Goal: Check status: Check status

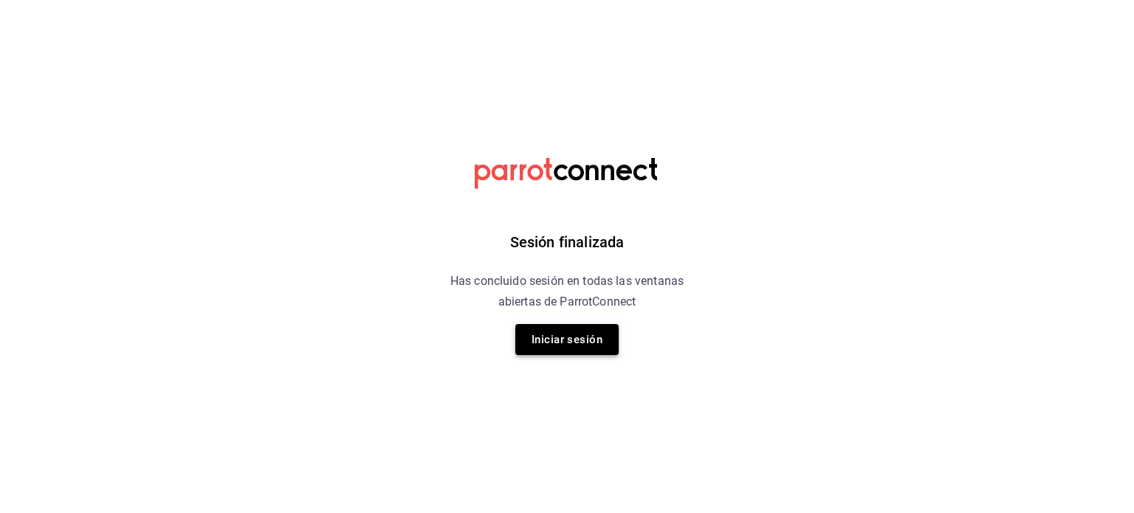
click at [571, 339] on button "Iniciar sesión" at bounding box center [566, 339] width 103 height 31
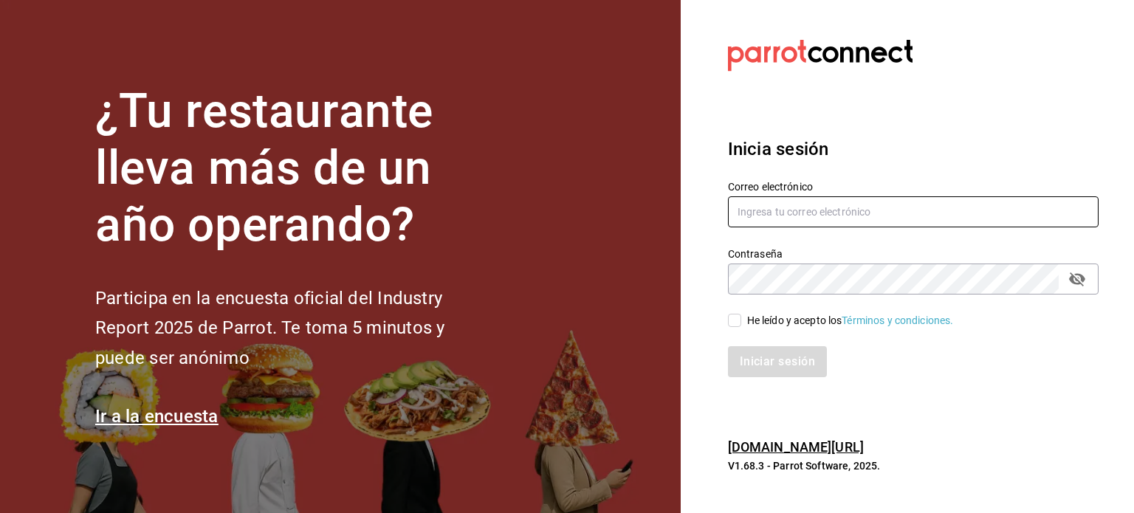
type input "multiuser@pickup.com"
click at [736, 321] on input "He leído y acepto los Términos y condiciones." at bounding box center [734, 320] width 13 height 13
checkbox input "true"
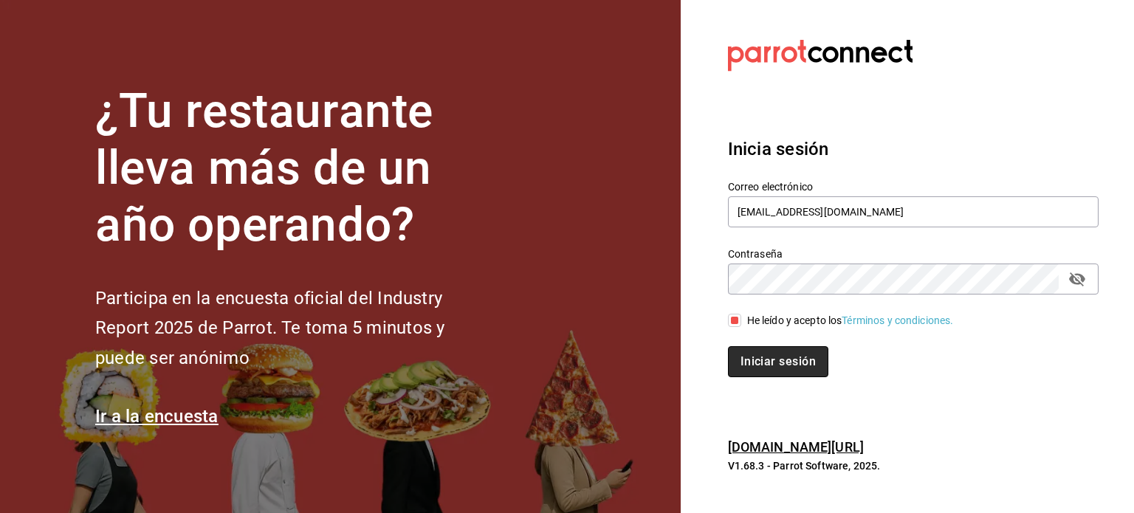
click at [760, 353] on button "Iniciar sesión" at bounding box center [778, 361] width 100 height 31
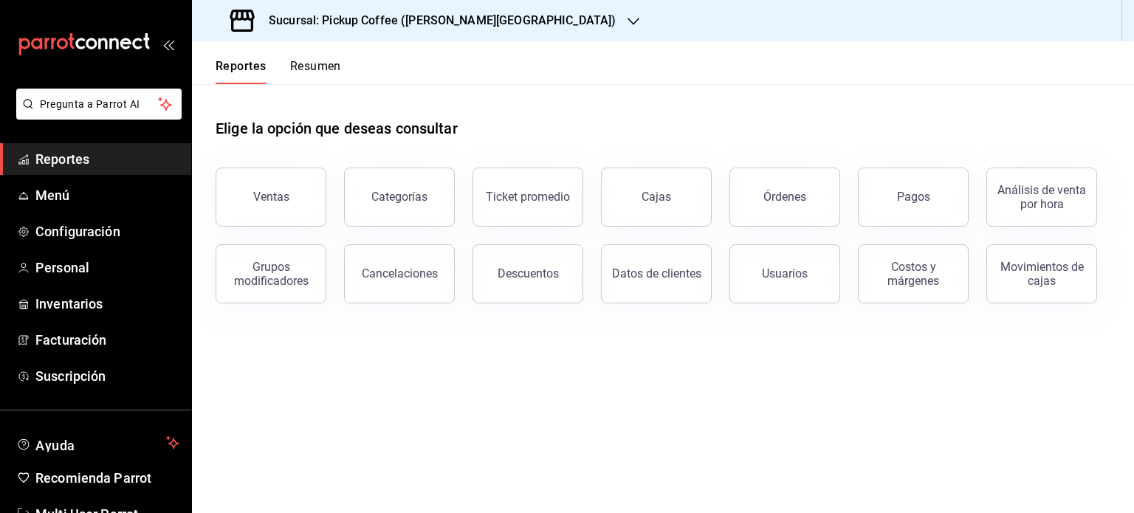
click at [72, 156] on span "Reportes" at bounding box center [107, 159] width 144 height 20
click at [325, 67] on button "Resumen" at bounding box center [315, 71] width 51 height 25
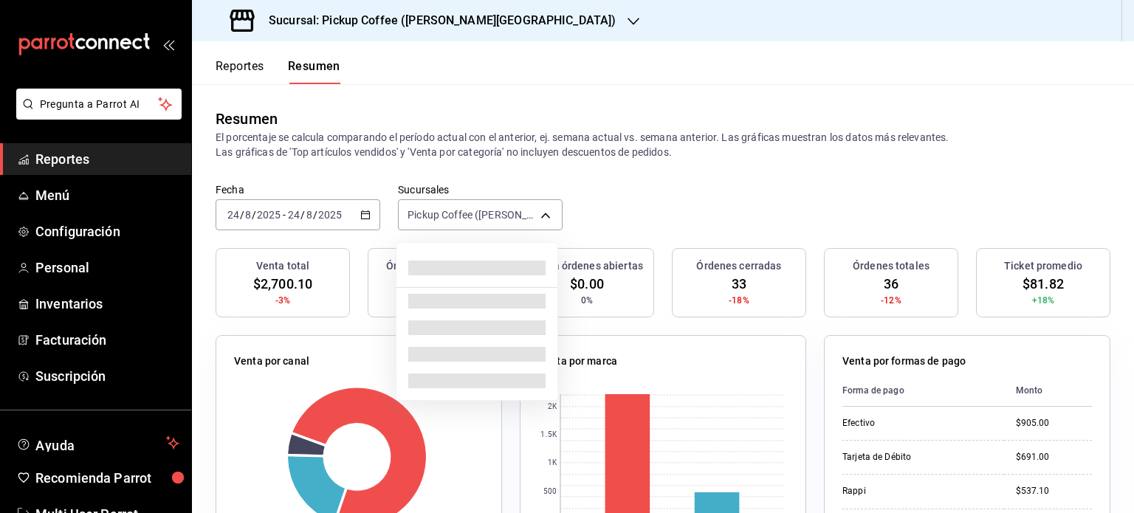
click at [546, 217] on body "Pregunta a Parrot AI Reportes Menú Configuración Personal Inventarios Facturaci…" at bounding box center [567, 256] width 1134 height 513
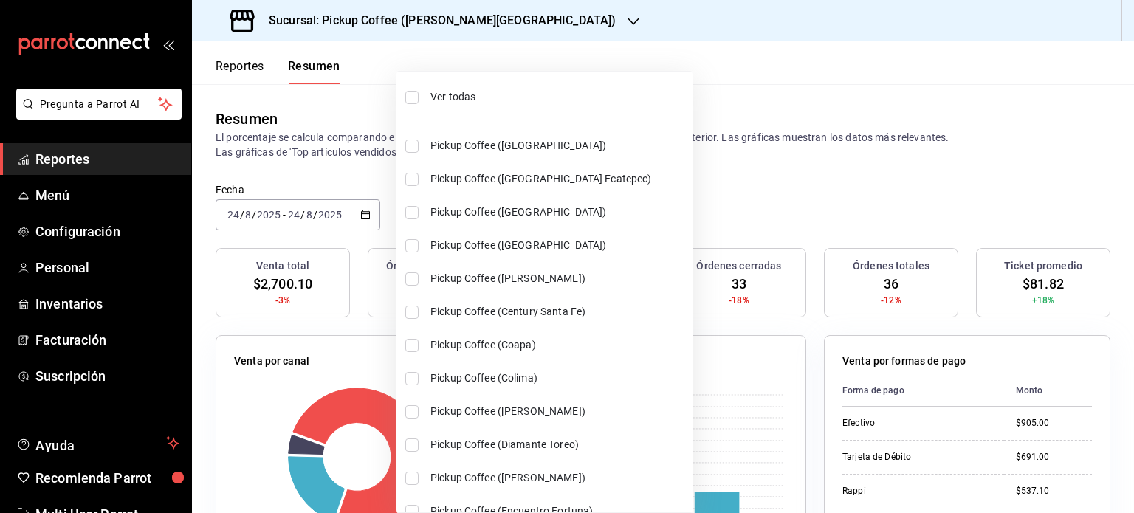
click at [452, 97] on span "Ver todas" at bounding box center [558, 96] width 256 height 15
type input "[object Object],[object Object],[object Object],[object Object],[object Object]…"
checkbox input "true"
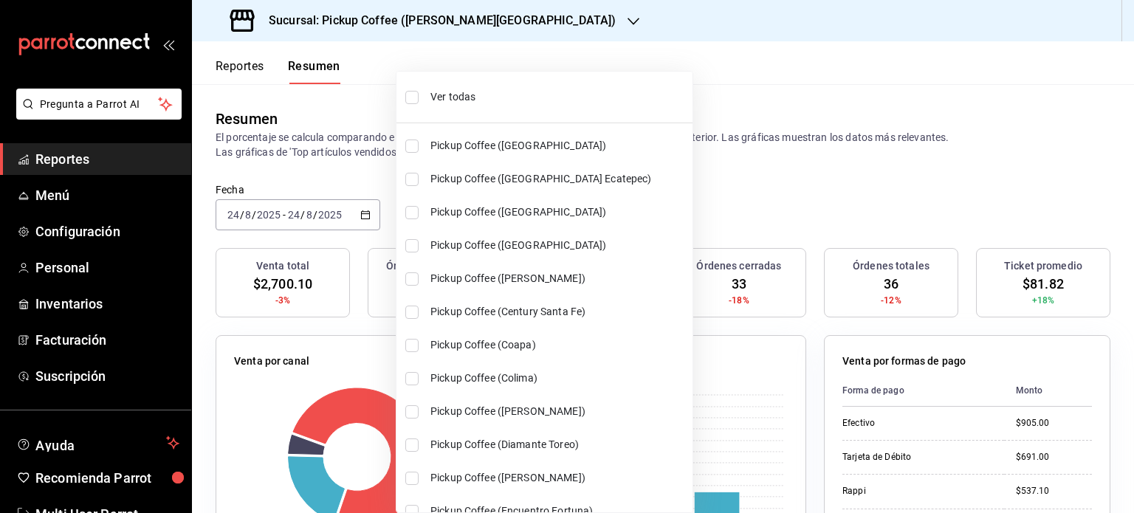
checkbox input "true"
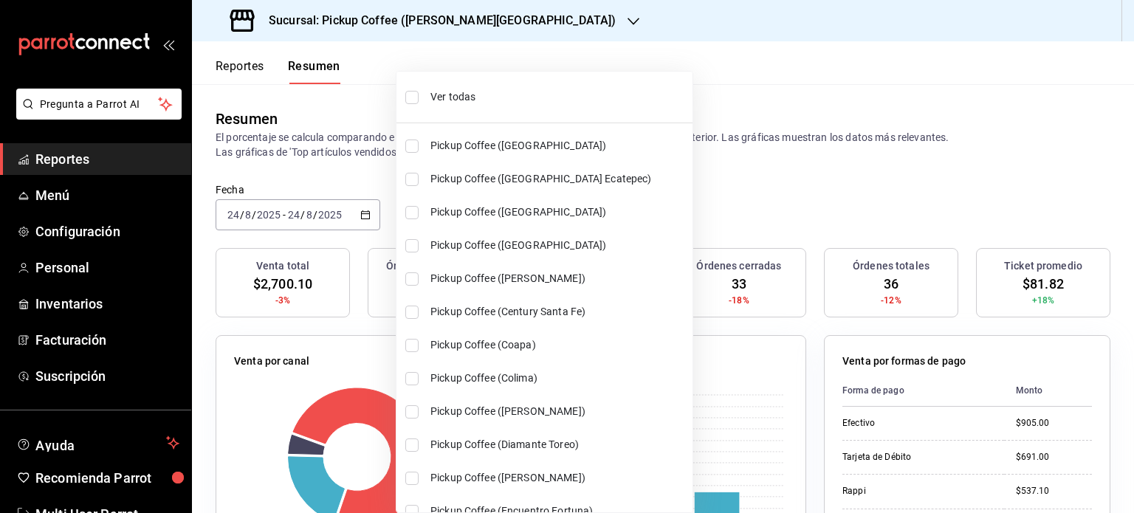
checkbox input "true"
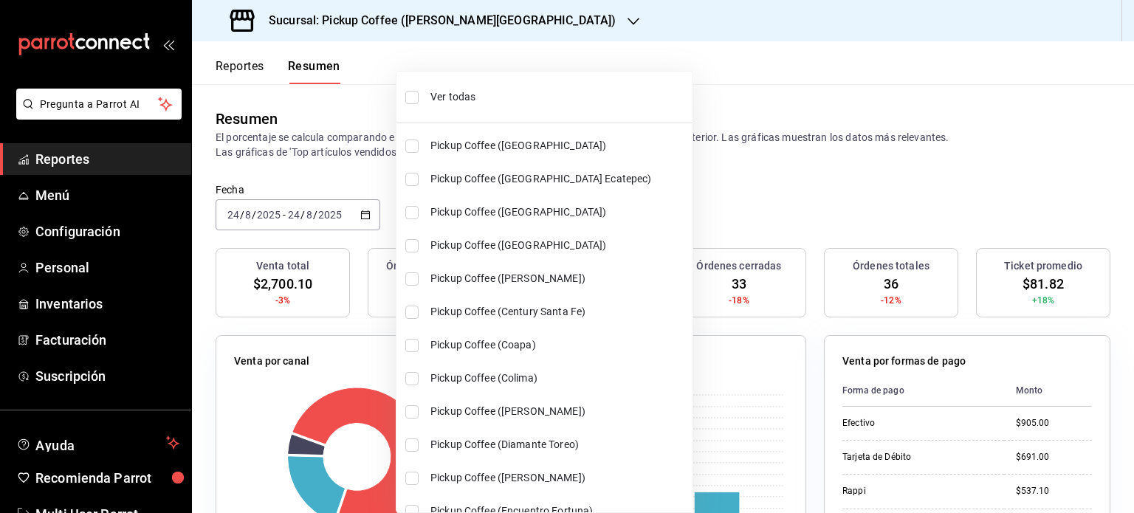
checkbox input "true"
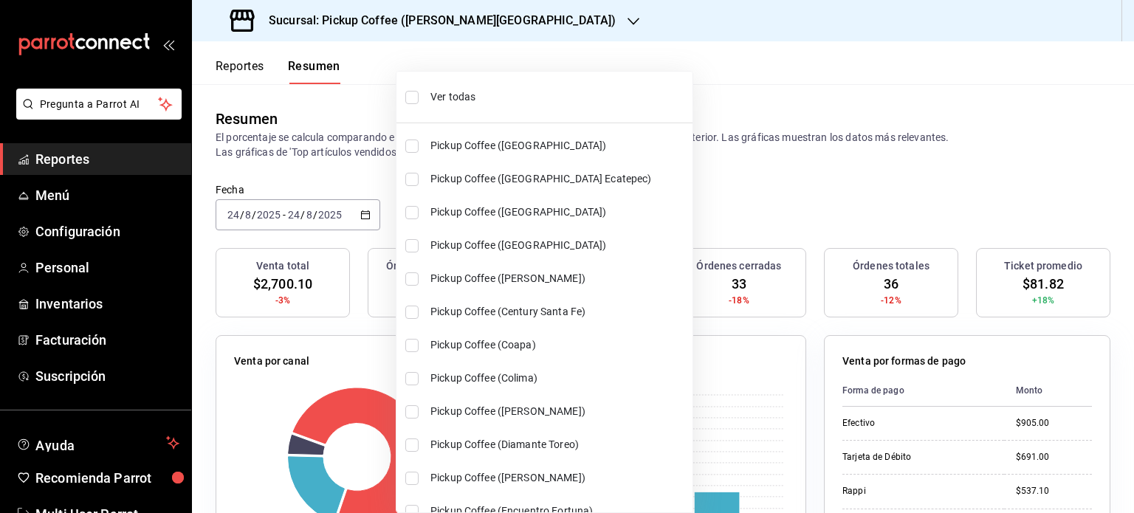
checkbox input "true"
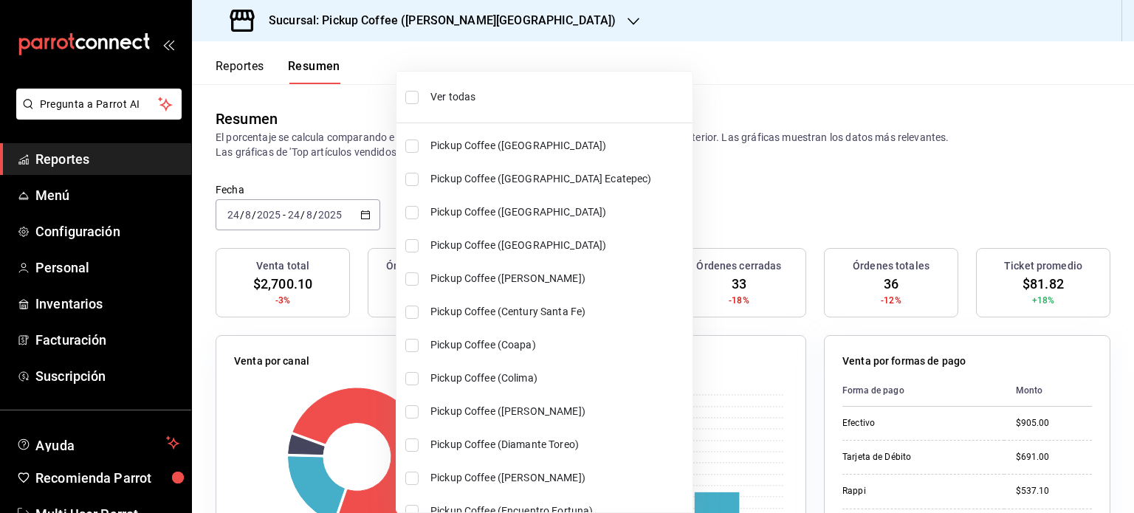
checkbox input "true"
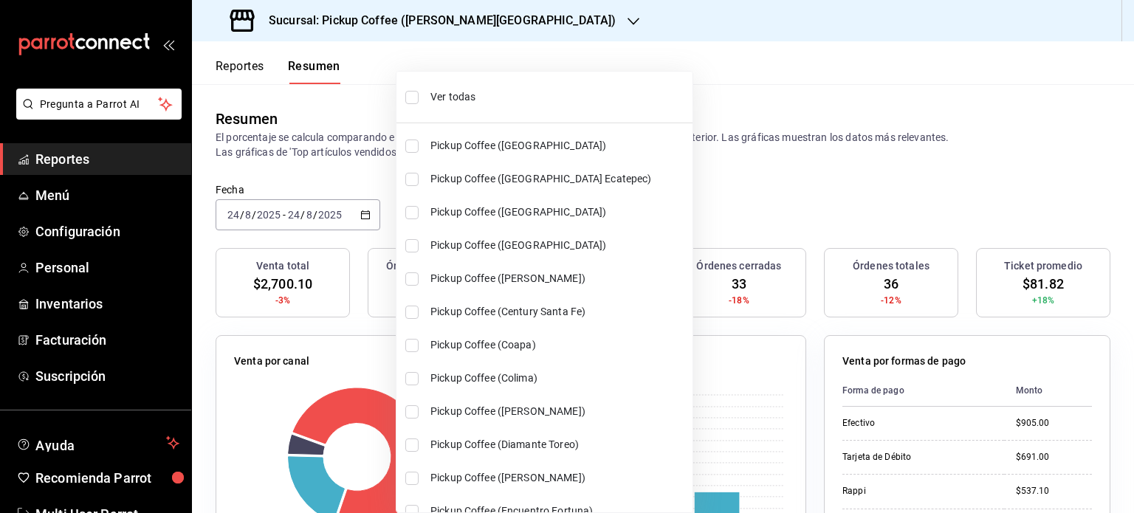
checkbox input "true"
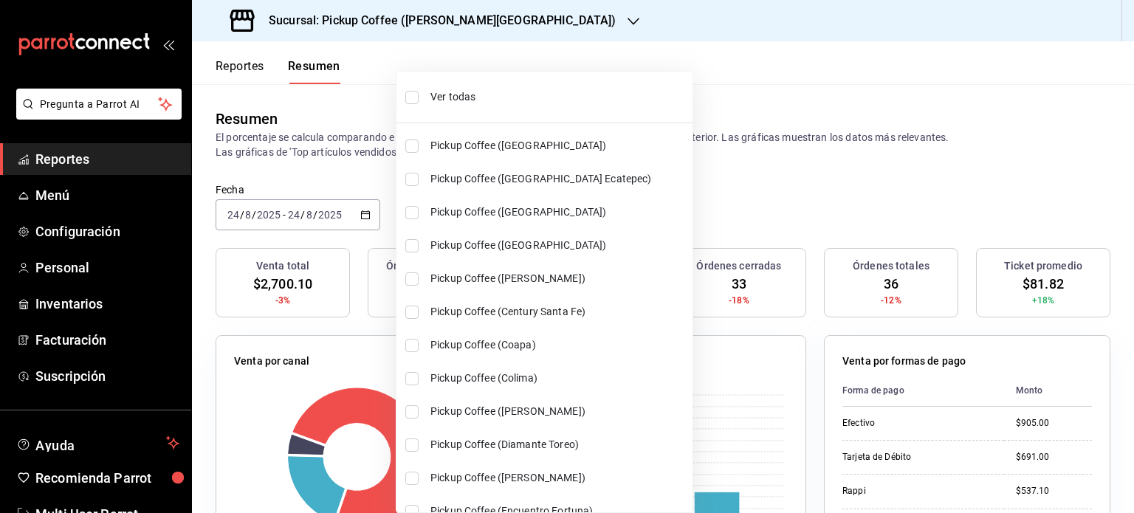
checkbox input "true"
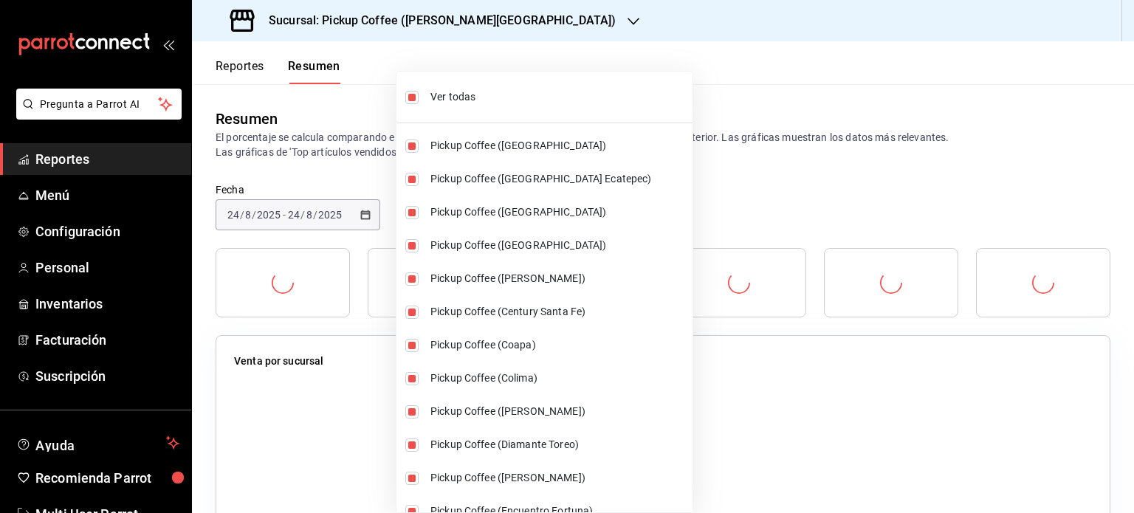
click at [352, 213] on div at bounding box center [567, 256] width 1134 height 513
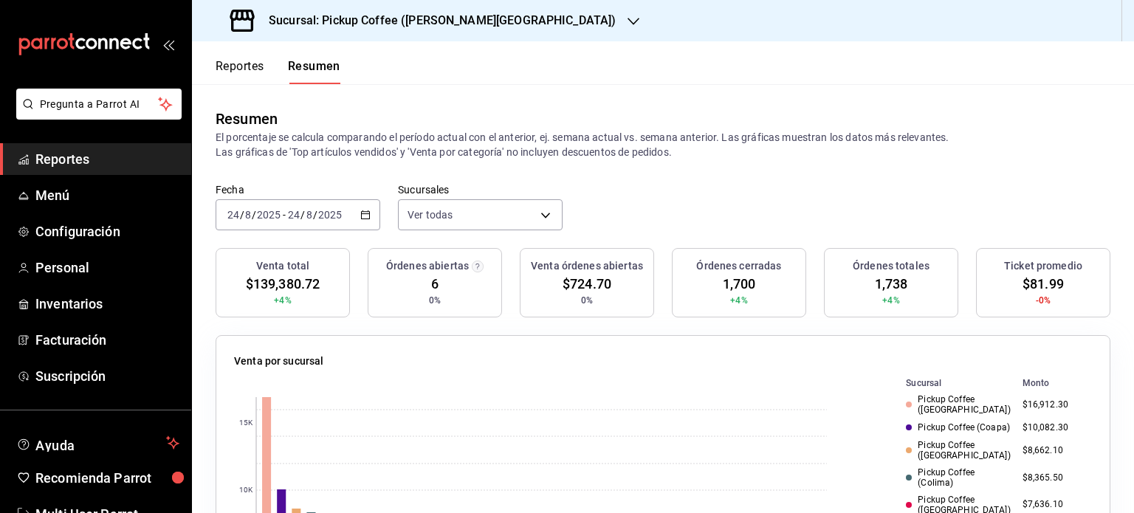
click at [363, 215] on icon "button" at bounding box center [365, 215] width 10 height 10
click at [364, 219] on icon "button" at bounding box center [365, 215] width 10 height 10
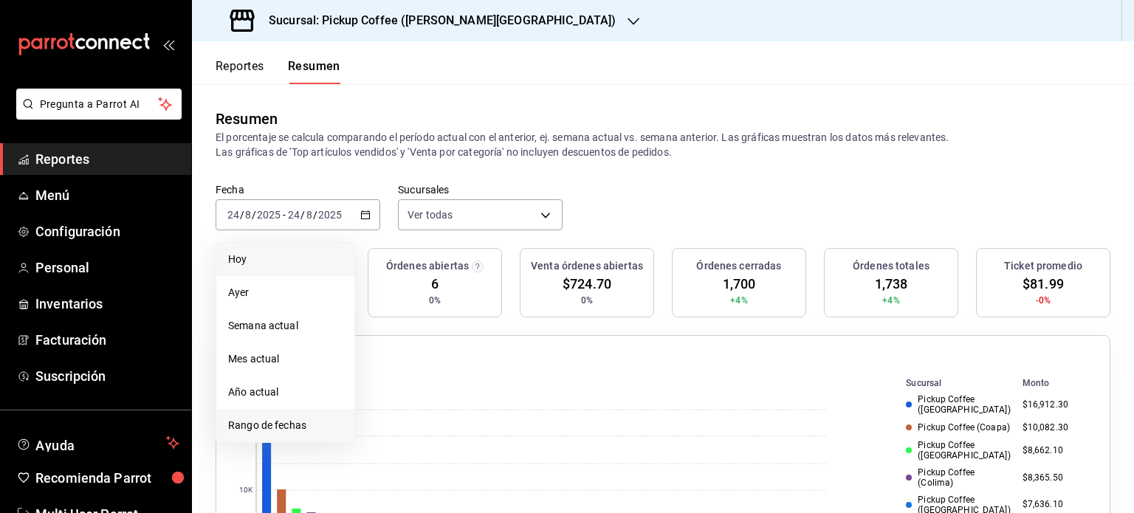
click at [295, 421] on span "Rango de fechas" at bounding box center [285, 425] width 114 height 15
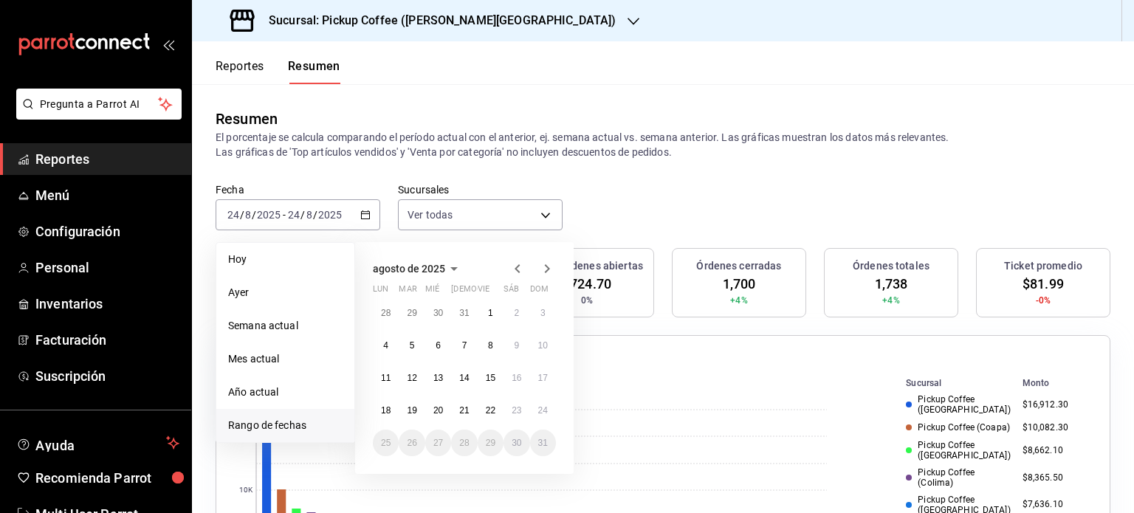
click at [514, 265] on icon "button" at bounding box center [517, 269] width 18 height 18
click at [514, 265] on icon "button" at bounding box center [517, 272] width 18 height 18
click at [514, 265] on icon "button" at bounding box center [517, 269] width 18 height 18
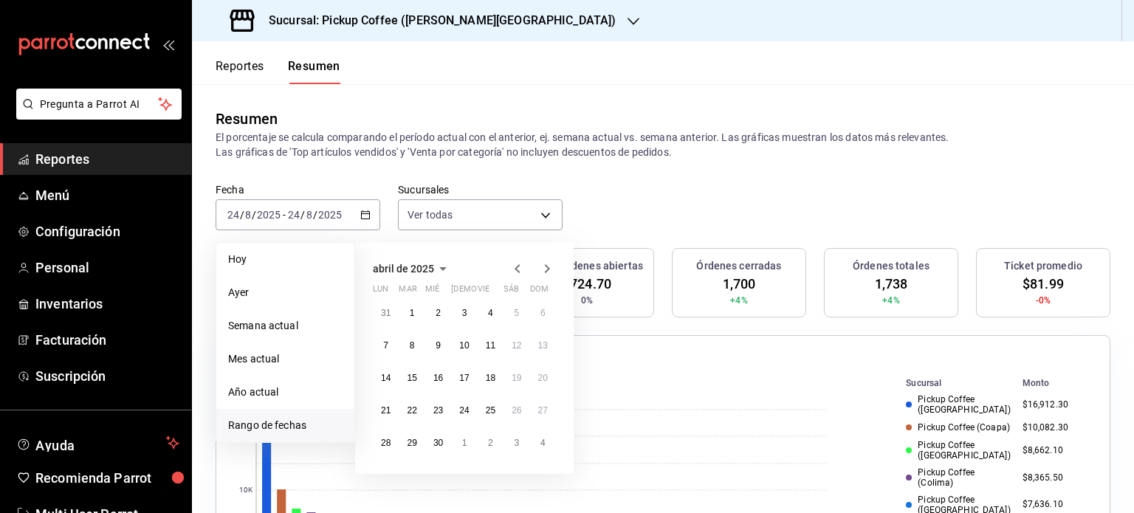
click at [514, 265] on icon "button" at bounding box center [517, 269] width 18 height 18
click at [493, 311] on button "1" at bounding box center [491, 313] width 26 height 27
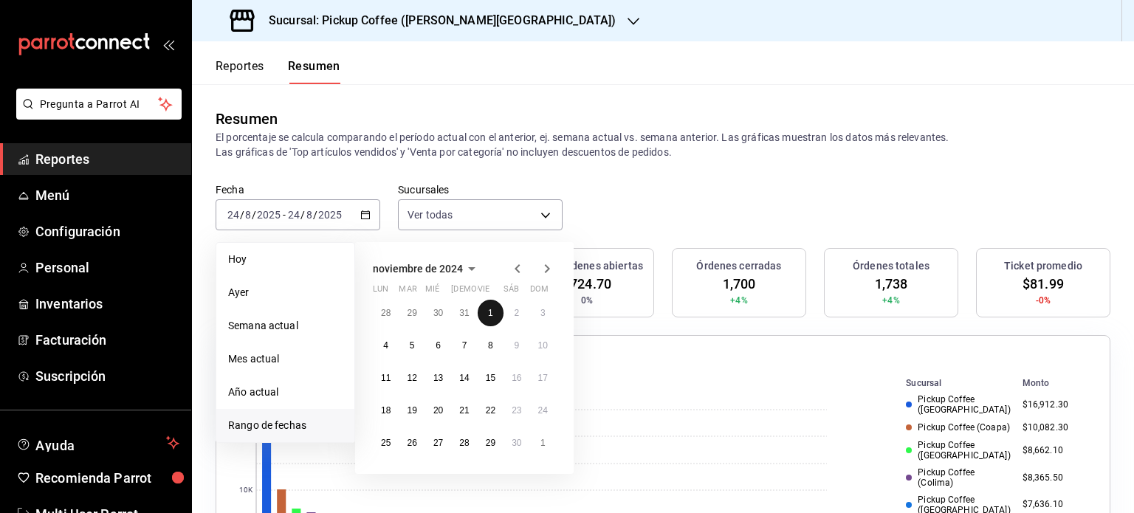
click at [493, 311] on button "1" at bounding box center [491, 313] width 26 height 27
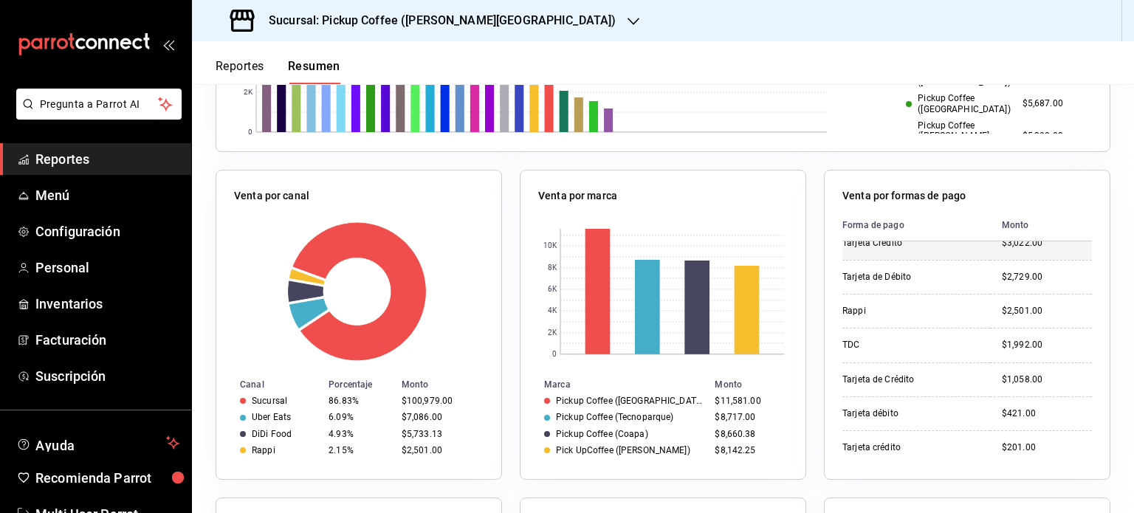
scroll to position [517, 0]
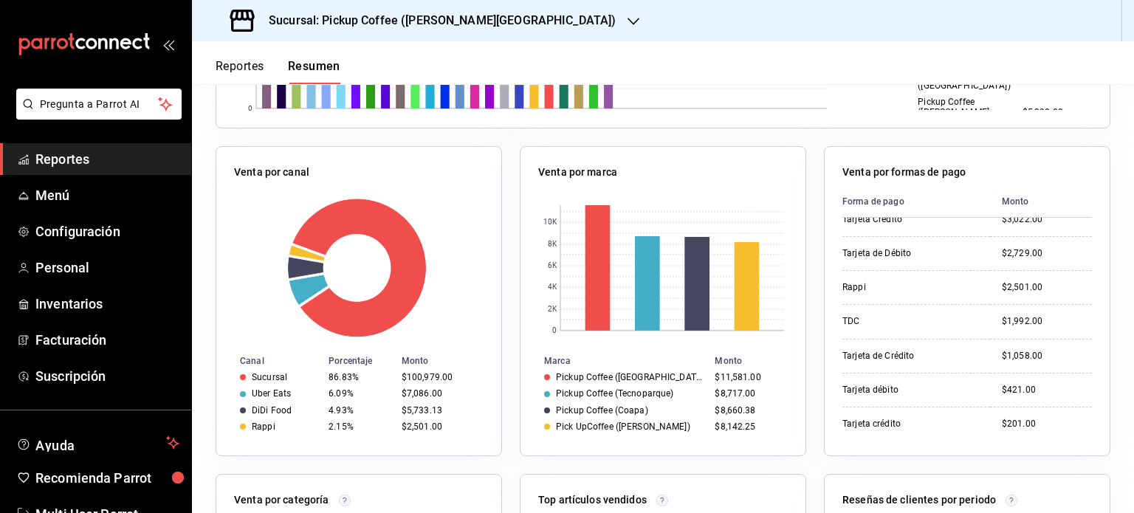
click at [102, 162] on span "Reportes" at bounding box center [107, 159] width 144 height 20
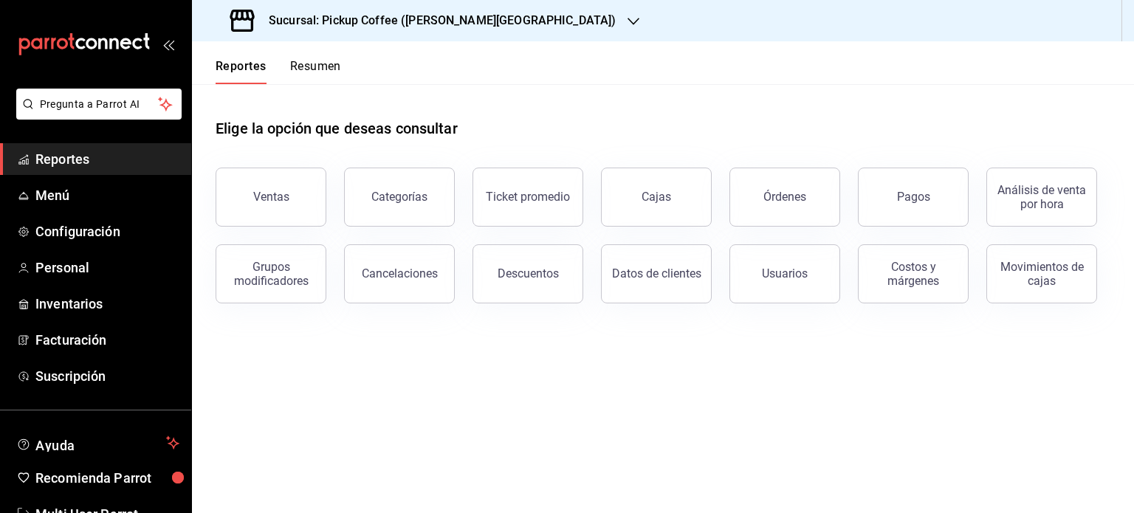
click at [322, 65] on button "Resumen" at bounding box center [315, 71] width 51 height 25
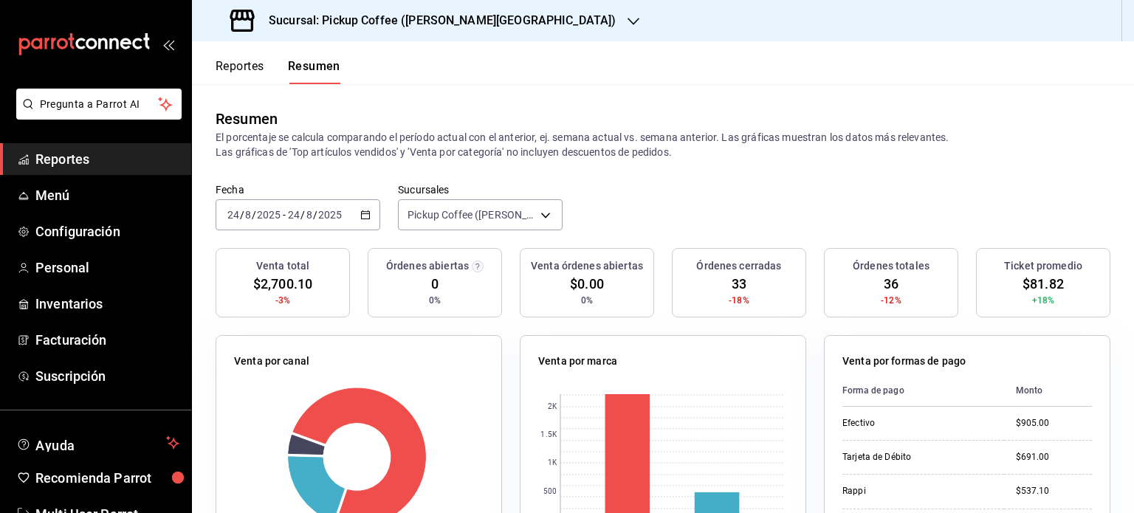
click at [356, 216] on div "2025-08-24 24 / 8 / 2025 - 2025-08-24 24 / 8 / 2025" at bounding box center [298, 214] width 165 height 31
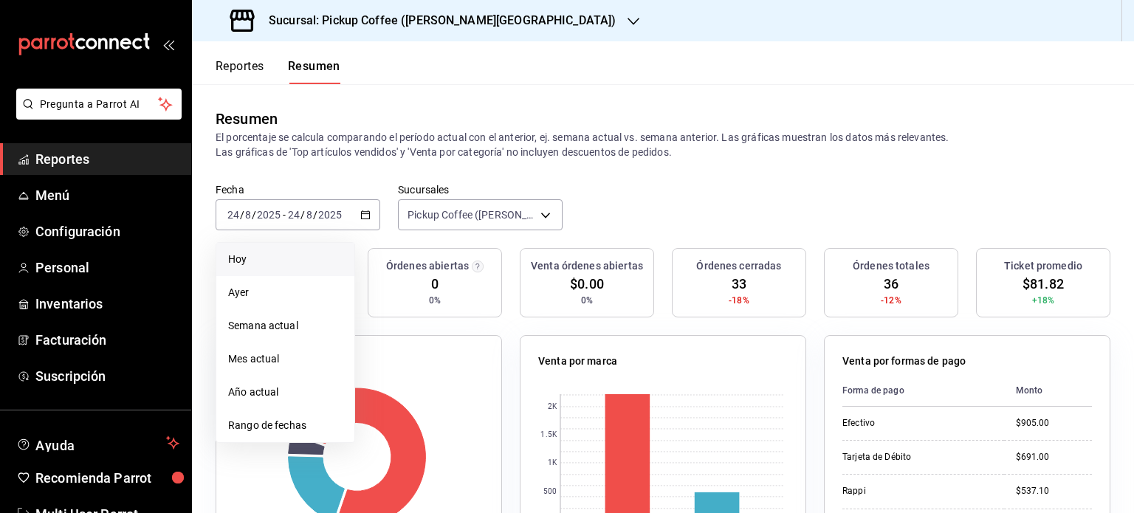
click at [249, 253] on span "Hoy" at bounding box center [285, 259] width 114 height 15
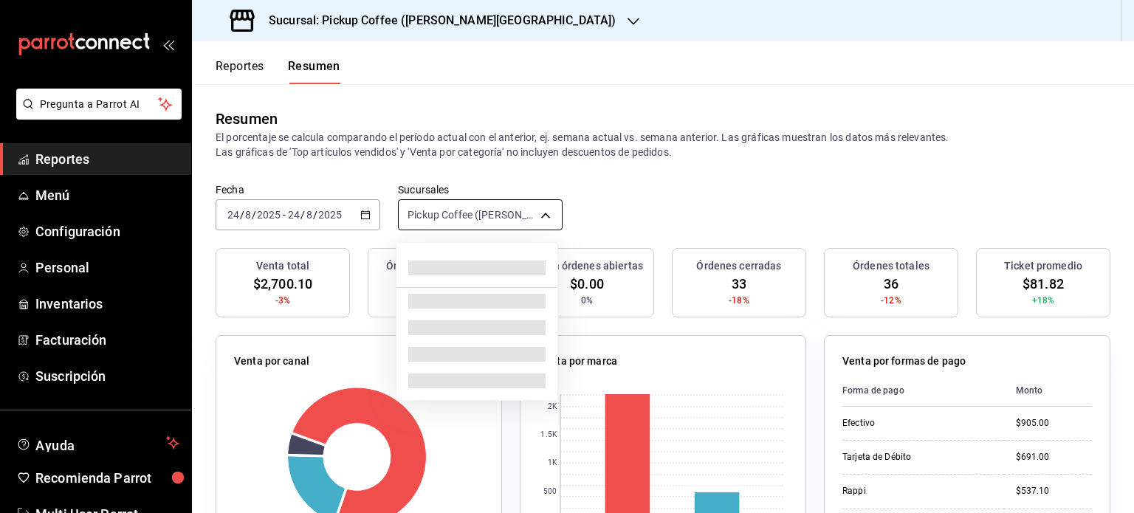
click at [539, 216] on body "Pregunta a Parrot AI Reportes Menú Configuración Personal Inventarios Facturaci…" at bounding box center [567, 256] width 1134 height 513
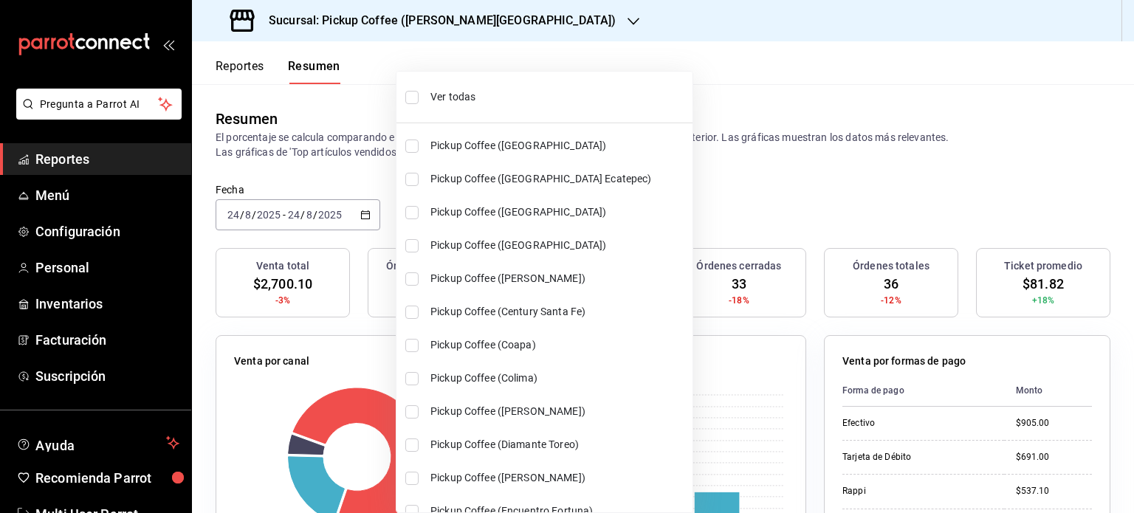
click at [480, 92] on span "Ver todas" at bounding box center [558, 96] width 256 height 15
type input "[object Object],[object Object],[object Object],[object Object],[object Object]…"
checkbox input "true"
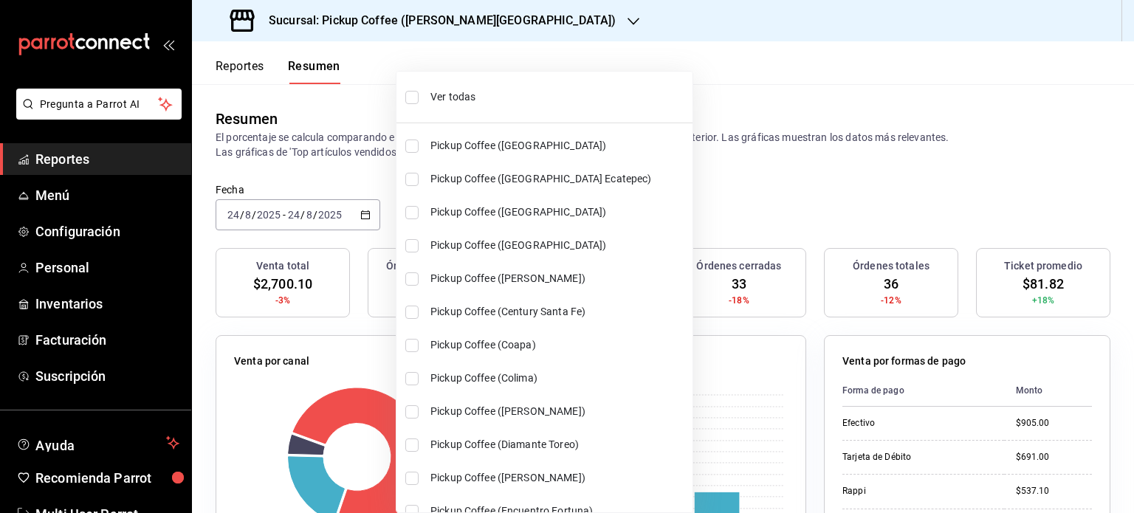
checkbox input "true"
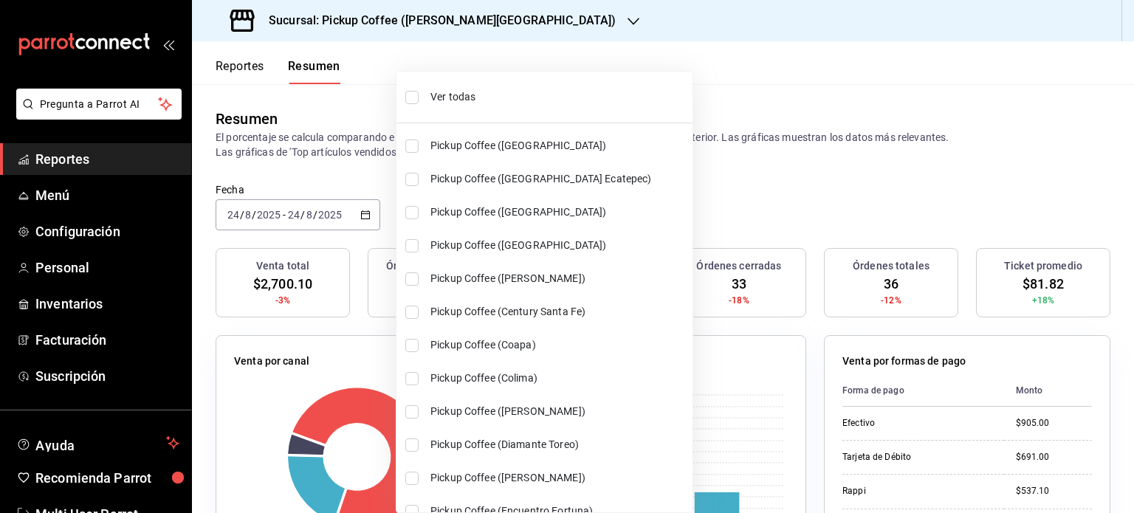
checkbox input "true"
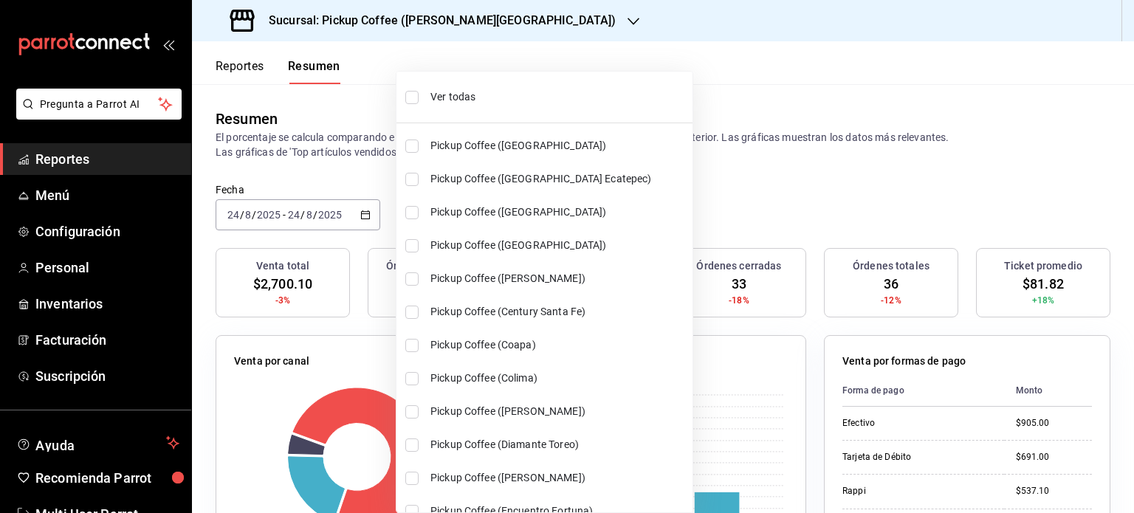
checkbox input "true"
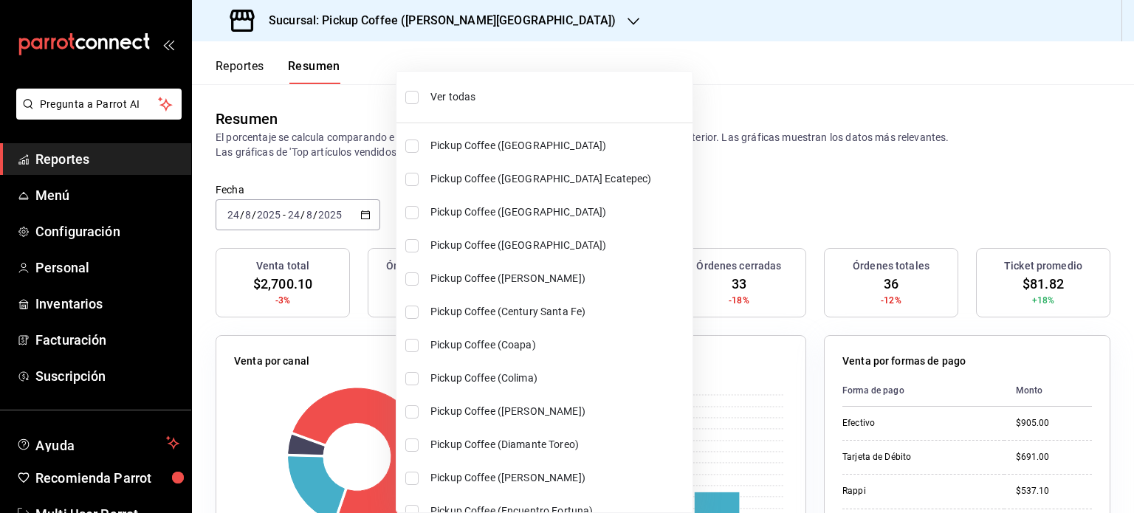
checkbox input "true"
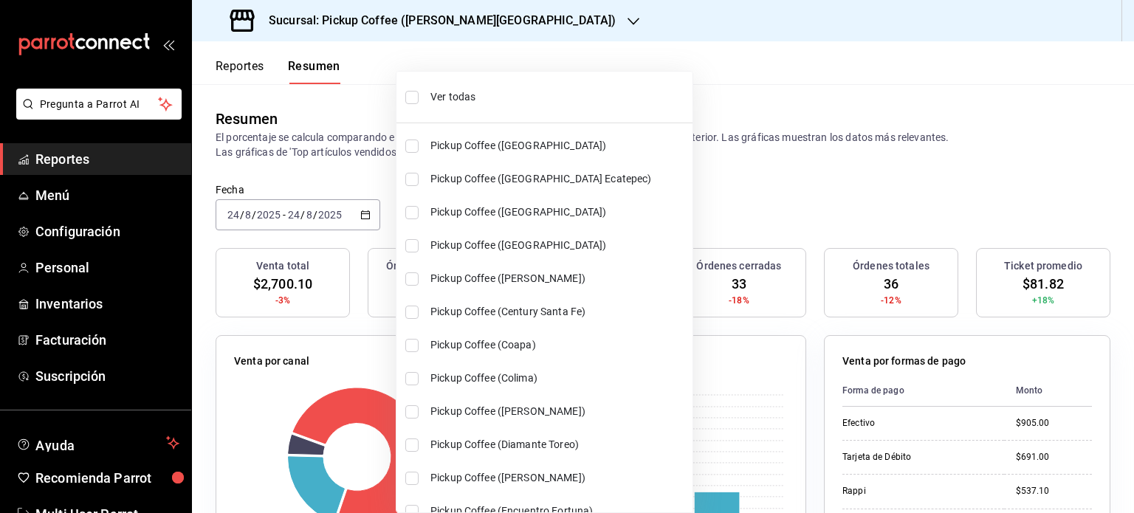
checkbox input "true"
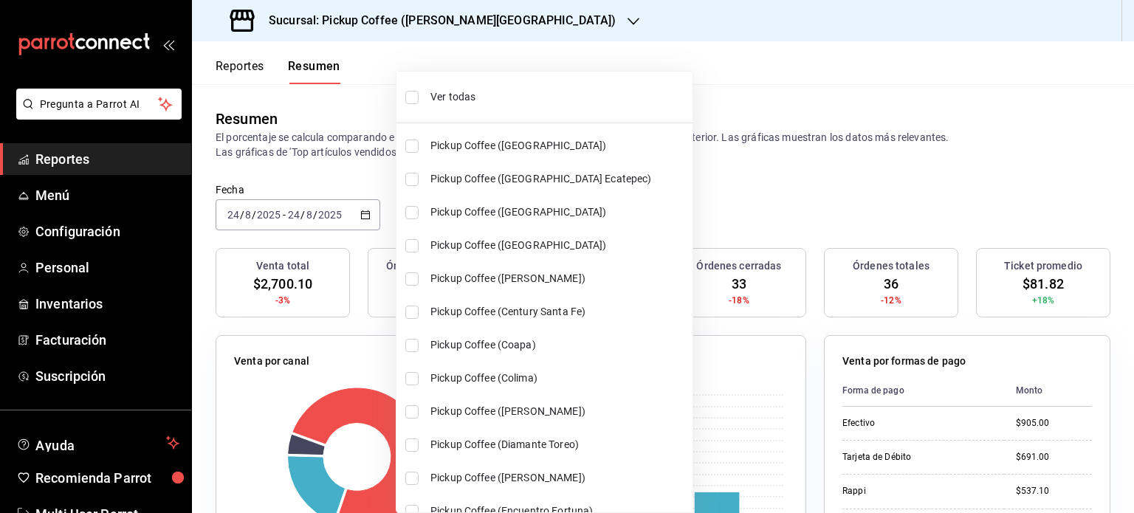
checkbox input "true"
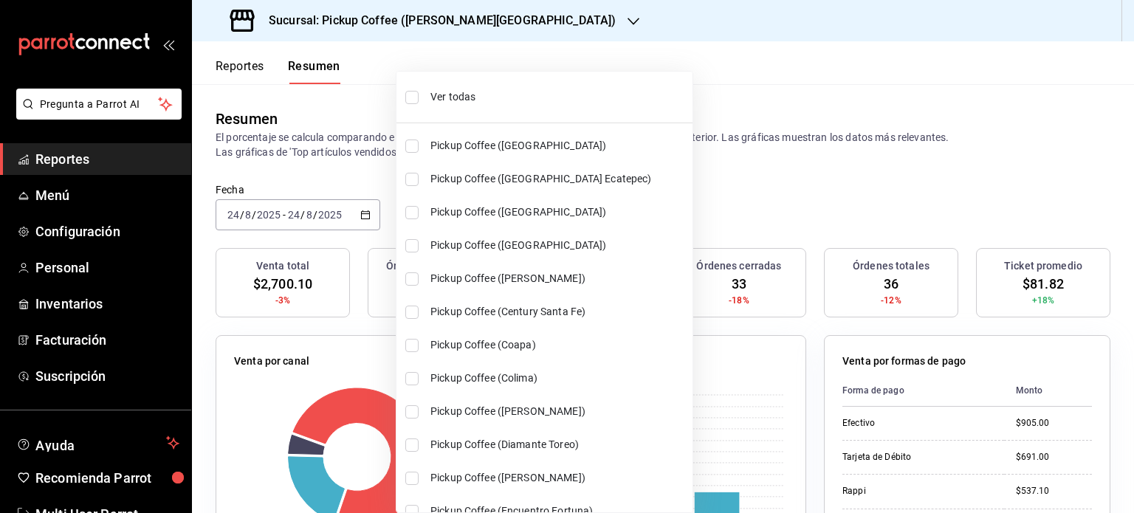
checkbox input "true"
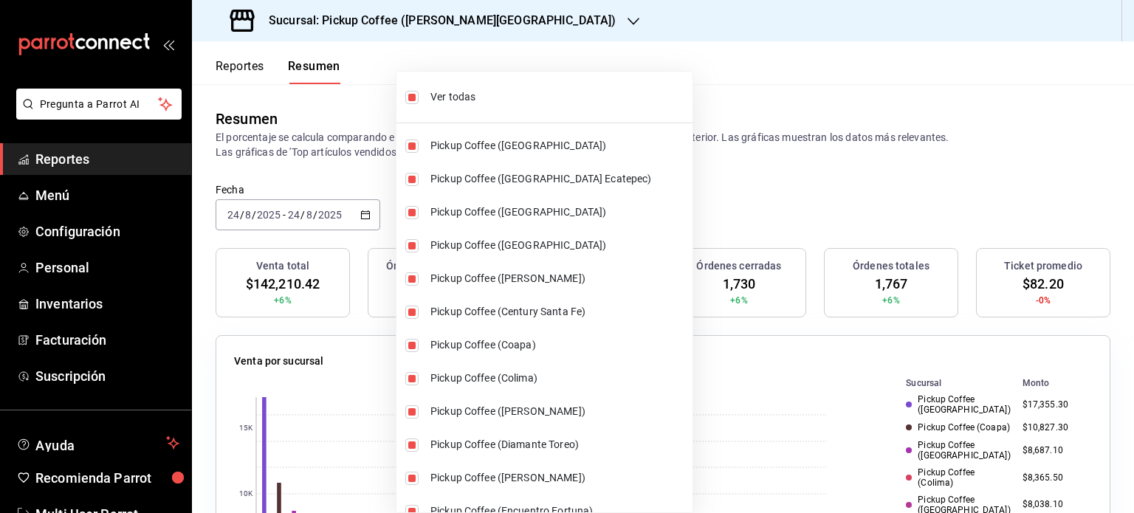
click at [767, 176] on div at bounding box center [567, 256] width 1134 height 513
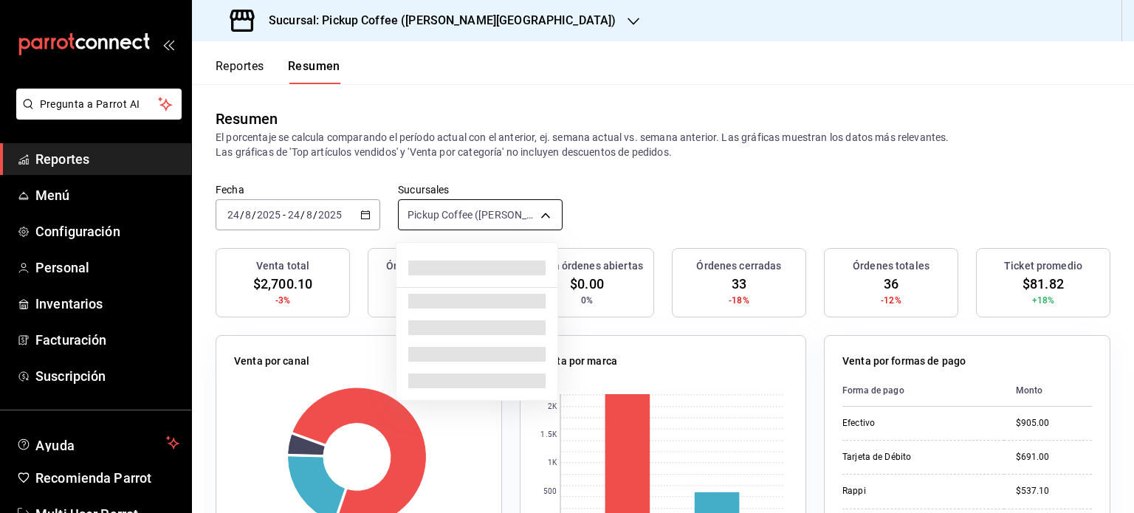
click at [542, 209] on body "Pregunta a Parrot AI Reportes Menú Configuración Personal Inventarios Facturaci…" at bounding box center [567, 256] width 1134 height 513
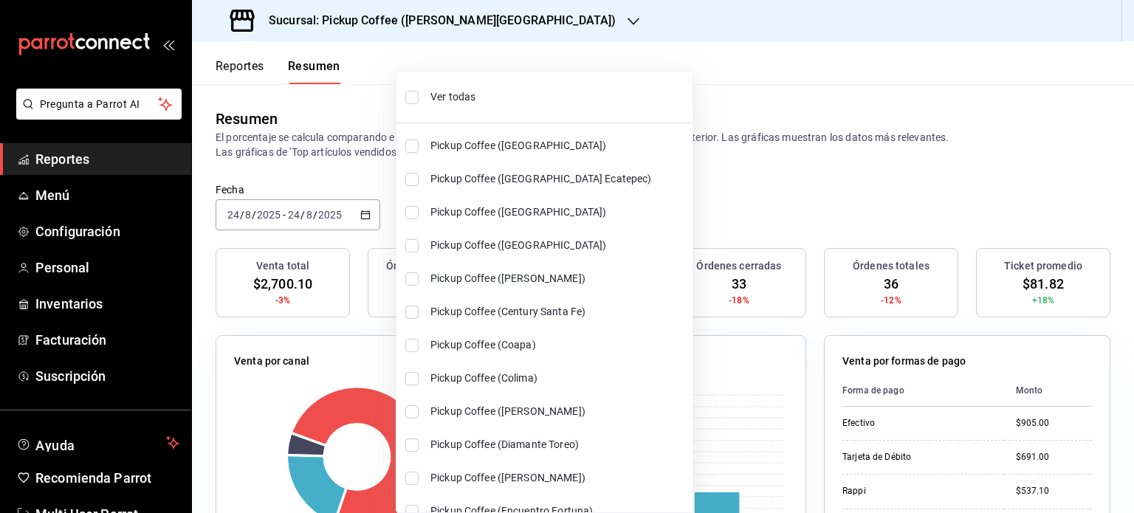
click at [455, 97] on span "Ver todas" at bounding box center [558, 96] width 256 height 15
type input "[object Object],[object Object],[object Object],[object Object],[object Object]…"
checkbox input "true"
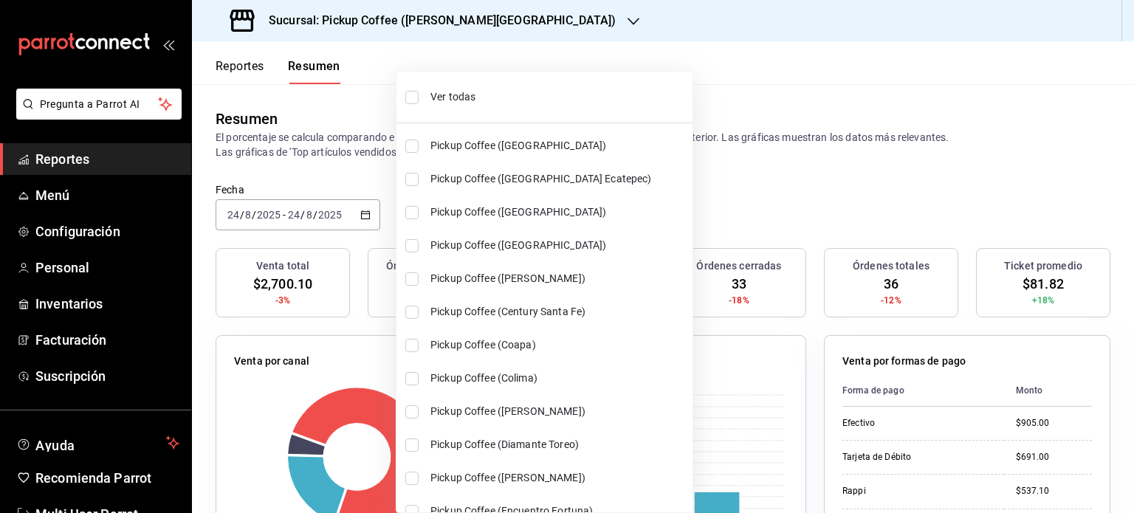
checkbox input "true"
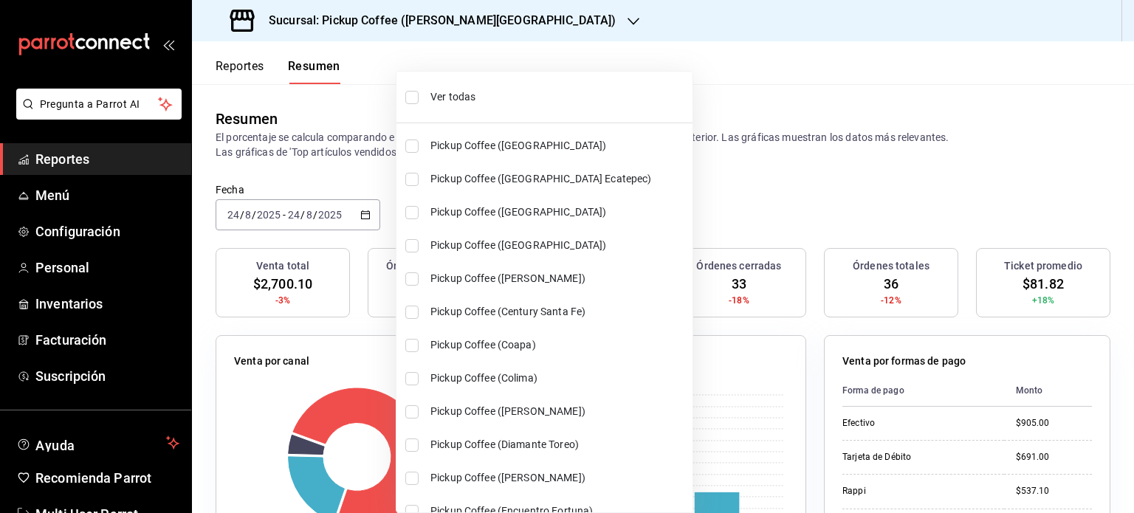
checkbox input "true"
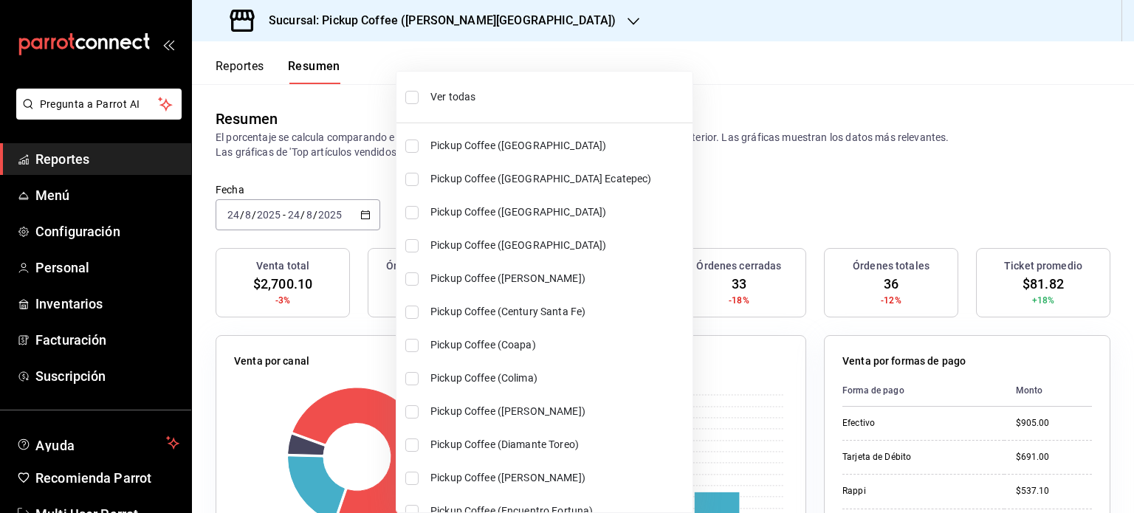
checkbox input "true"
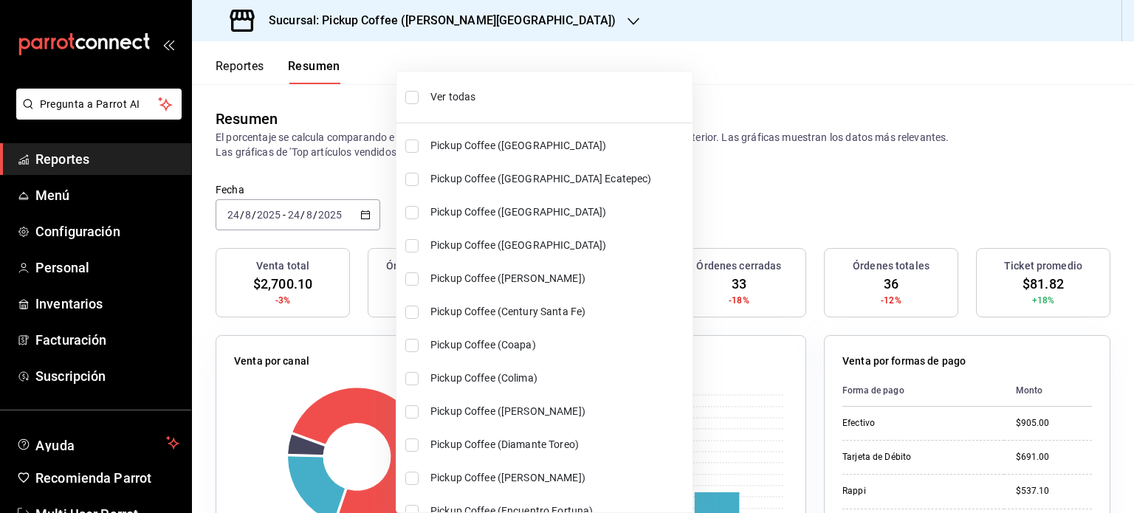
checkbox input "true"
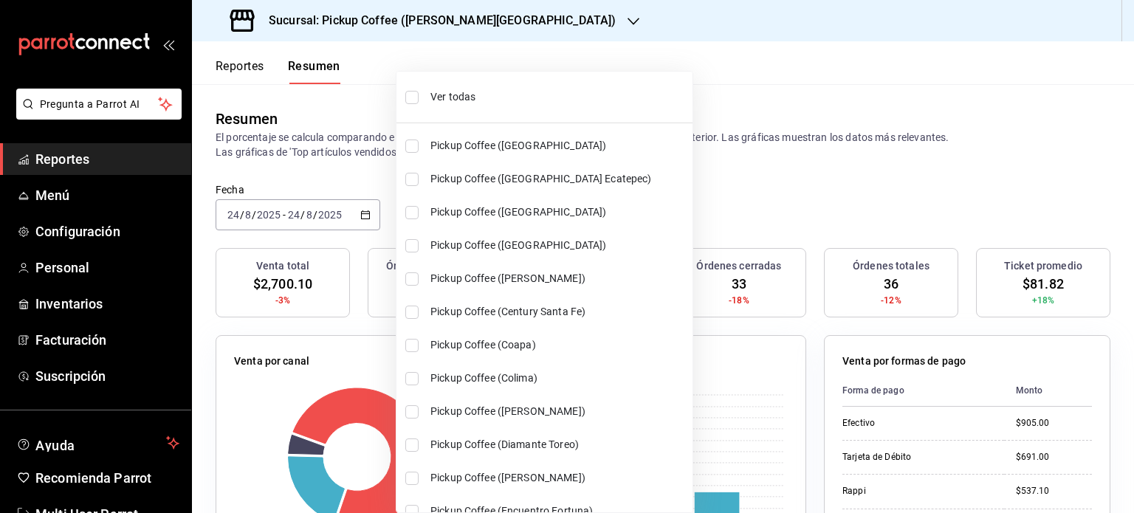
checkbox input "true"
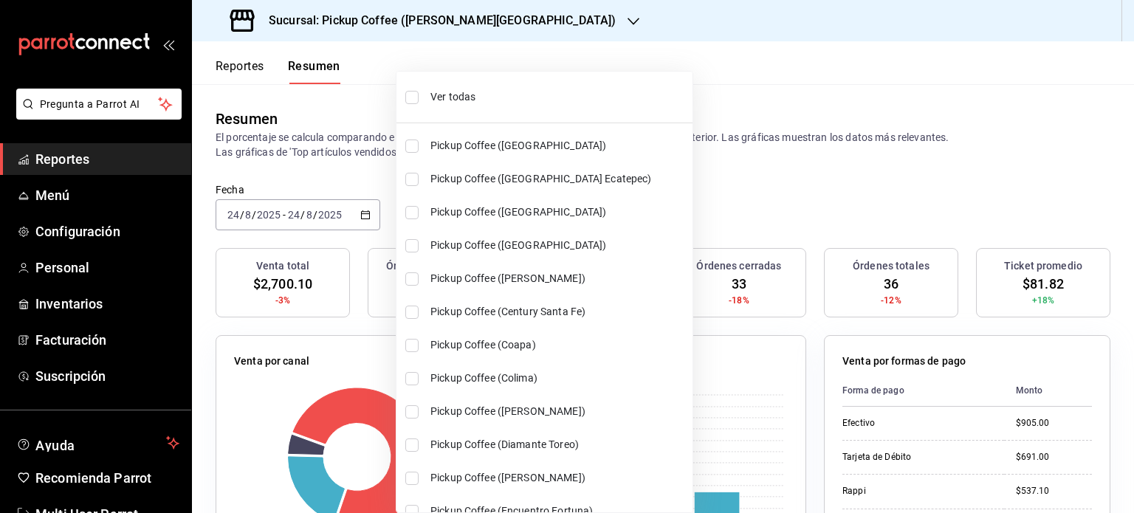
checkbox input "true"
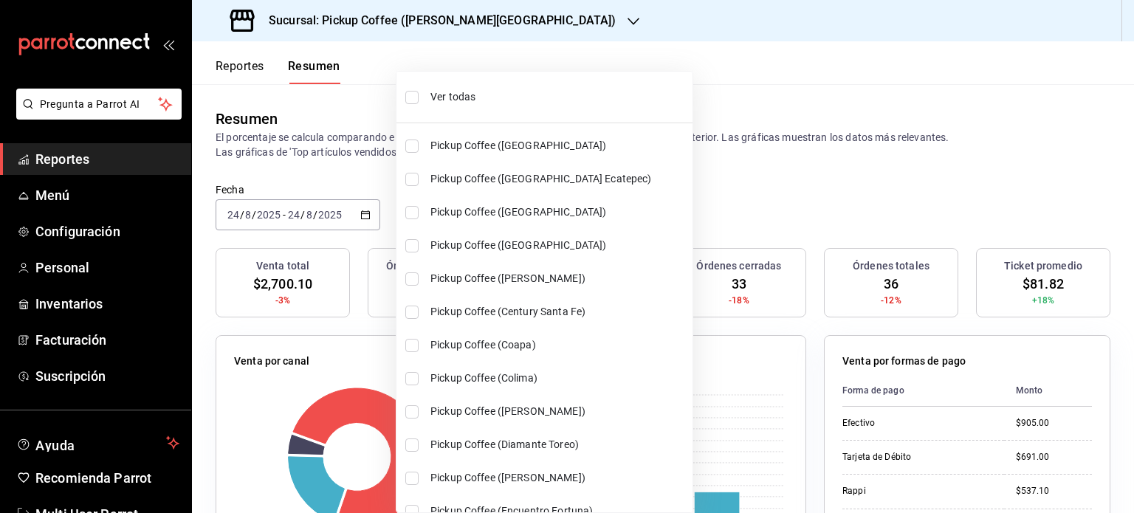
checkbox input "true"
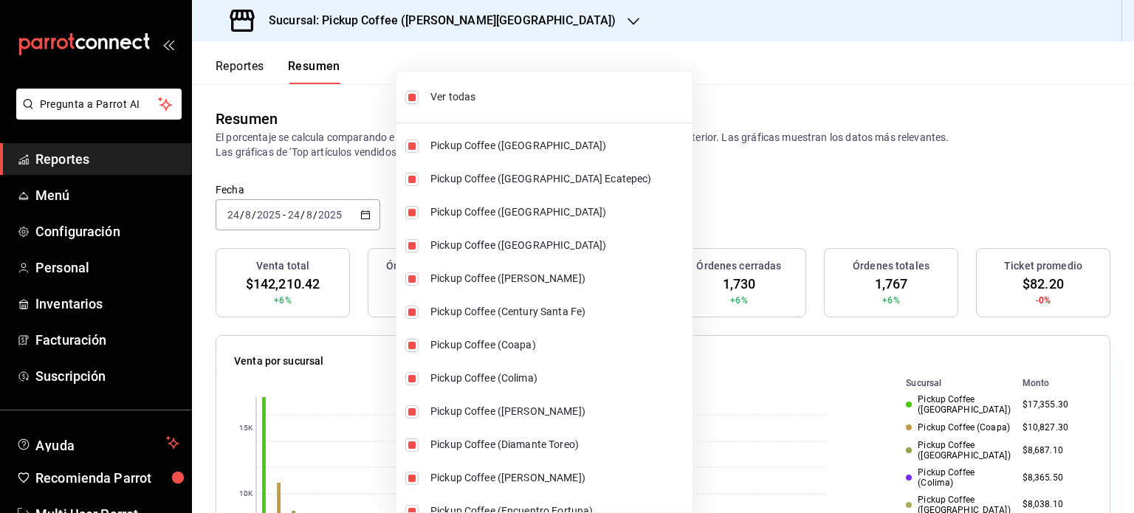
click at [689, 178] on div at bounding box center [567, 256] width 1134 height 513
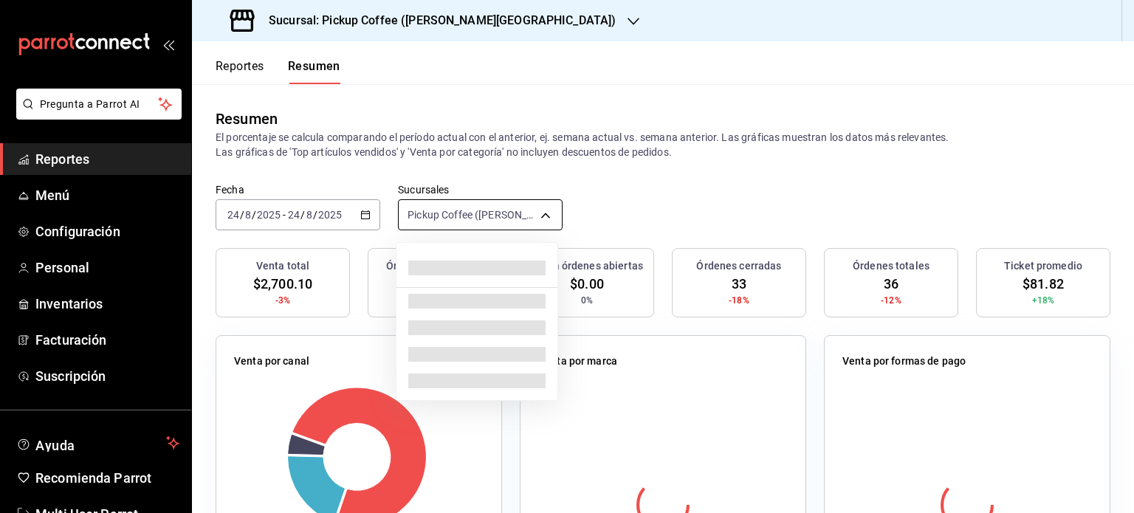
click at [537, 218] on body "Pregunta a Parrot AI Reportes Menú Configuración Personal Inventarios Facturaci…" at bounding box center [567, 256] width 1134 height 513
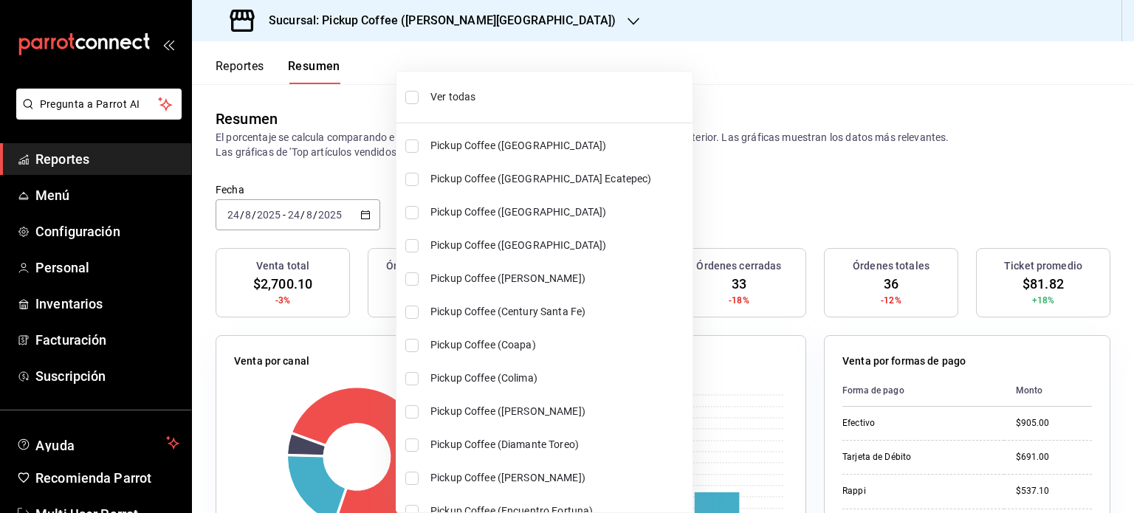
click at [463, 100] on span "Ver todas" at bounding box center [558, 96] width 256 height 15
type input "[object Object],[object Object],[object Object],[object Object],[object Object]…"
checkbox input "true"
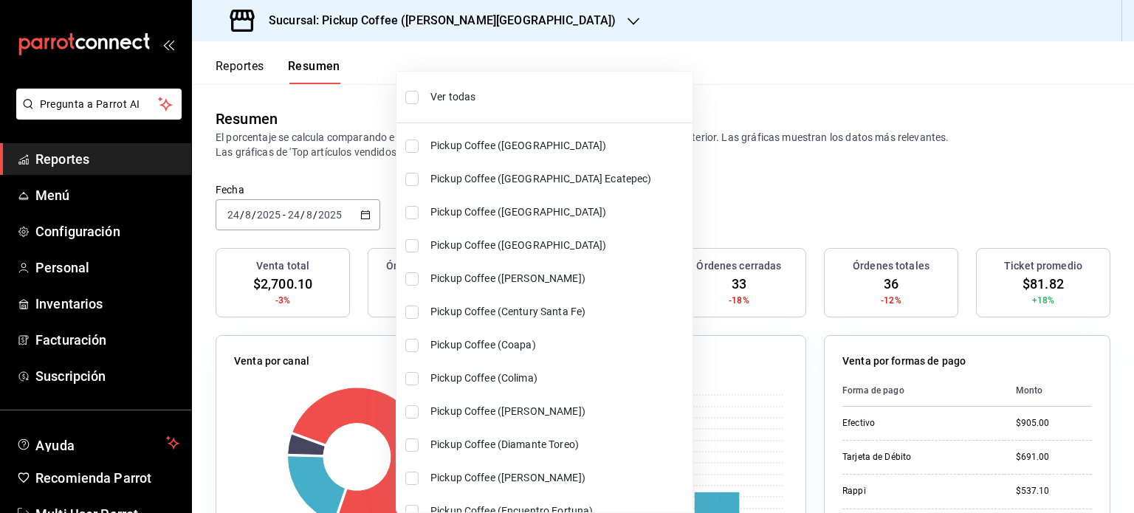
checkbox input "true"
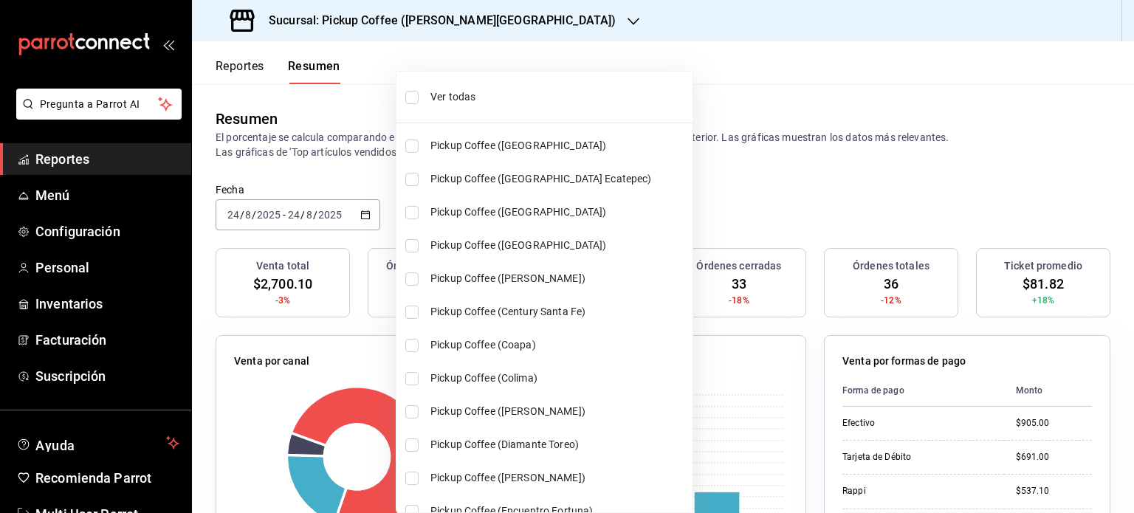
checkbox input "true"
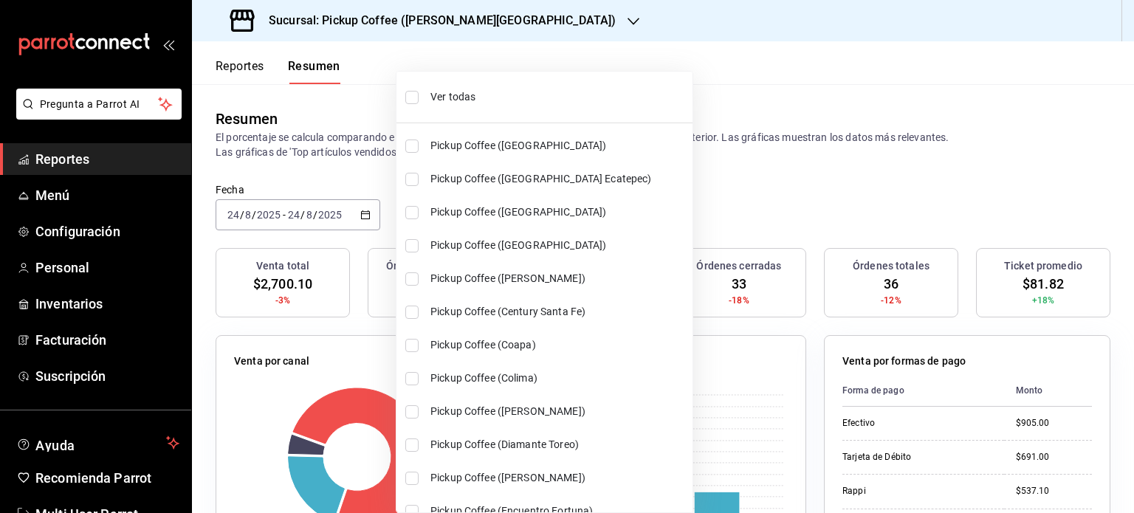
checkbox input "true"
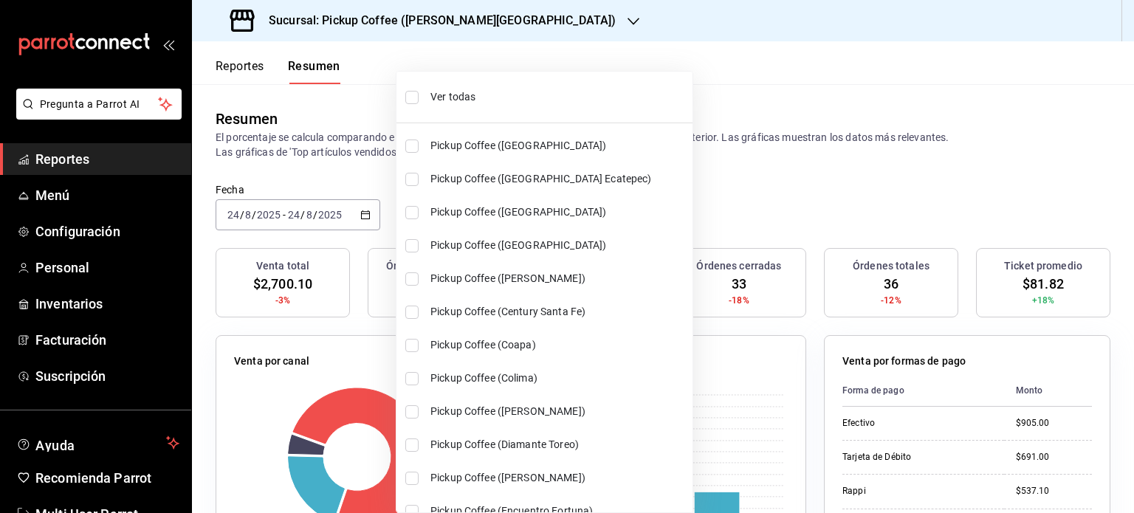
checkbox input "true"
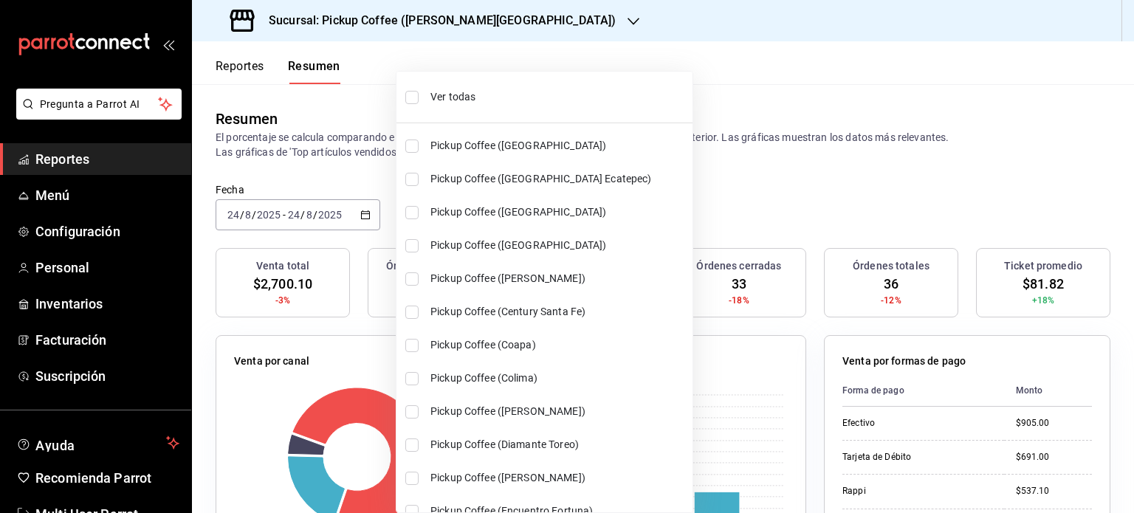
checkbox input "true"
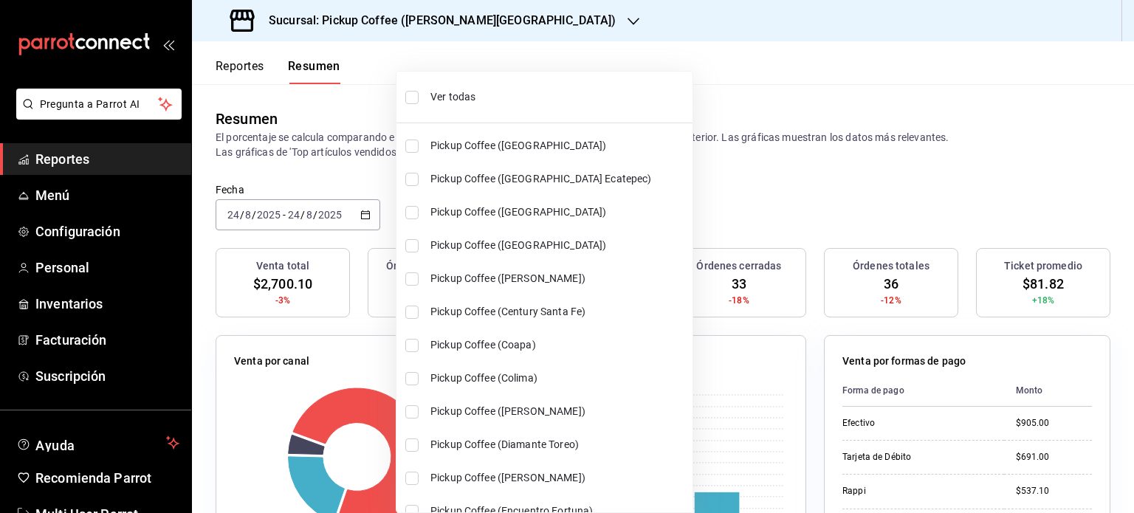
checkbox input "true"
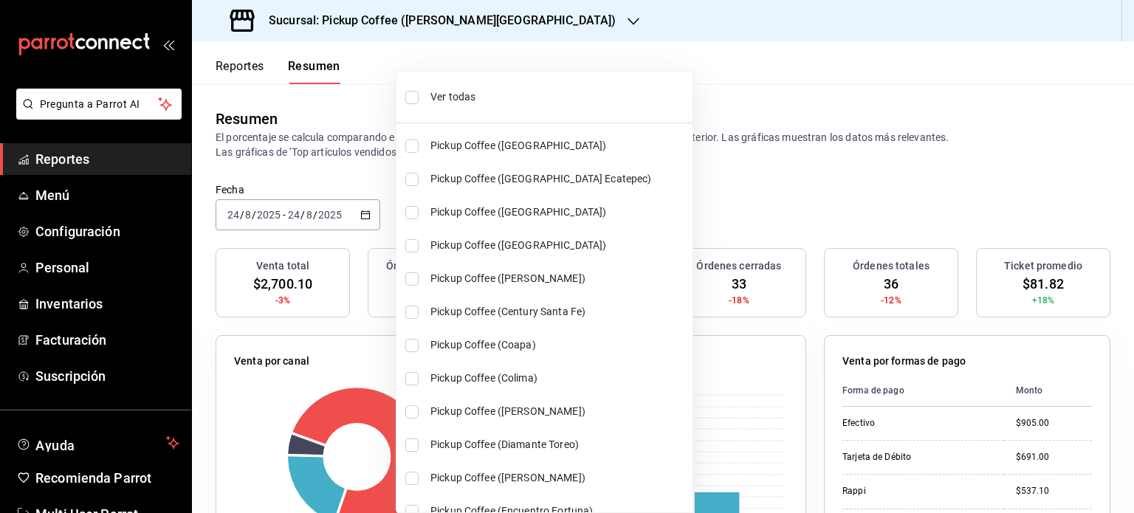
checkbox input "true"
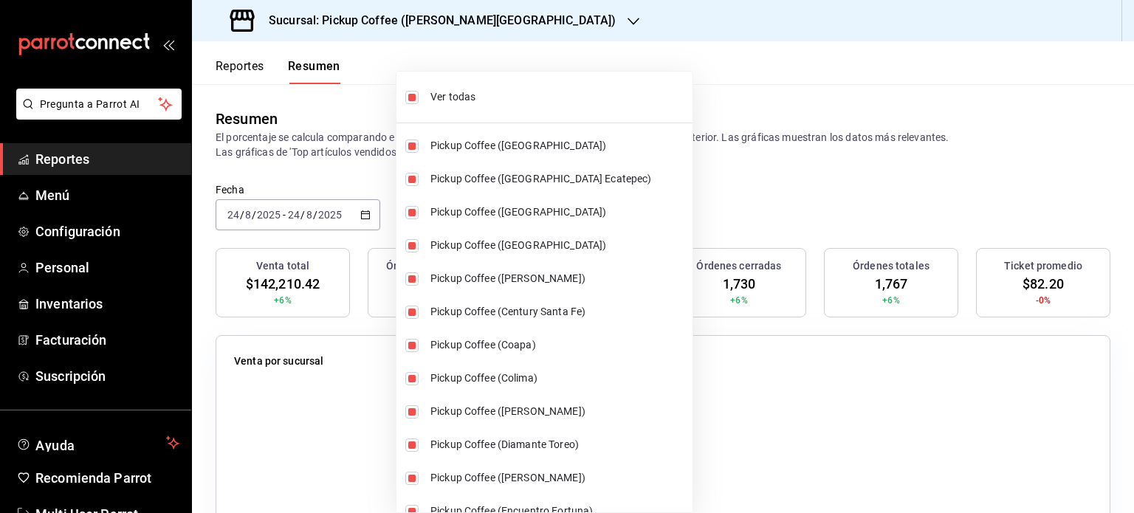
click at [740, 194] on div at bounding box center [567, 256] width 1134 height 513
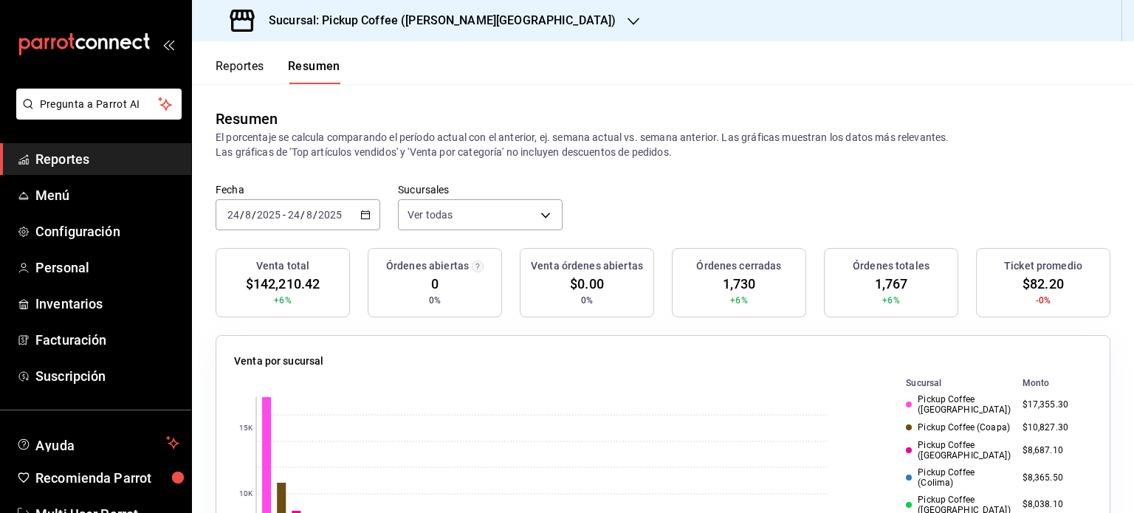
click at [363, 216] on icon "button" at bounding box center [365, 215] width 10 height 10
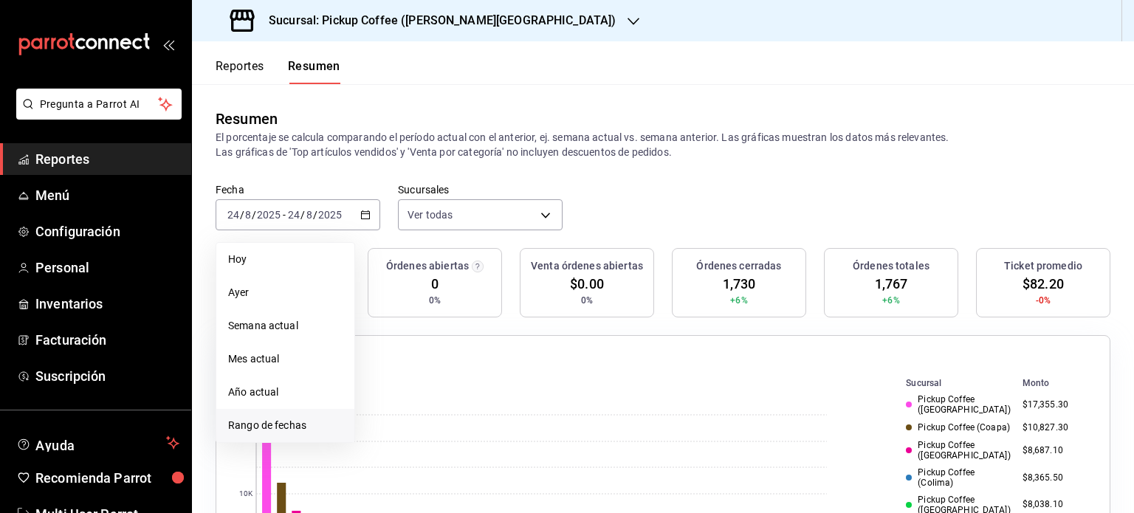
click at [294, 430] on span "Rango de fechas" at bounding box center [285, 425] width 114 height 15
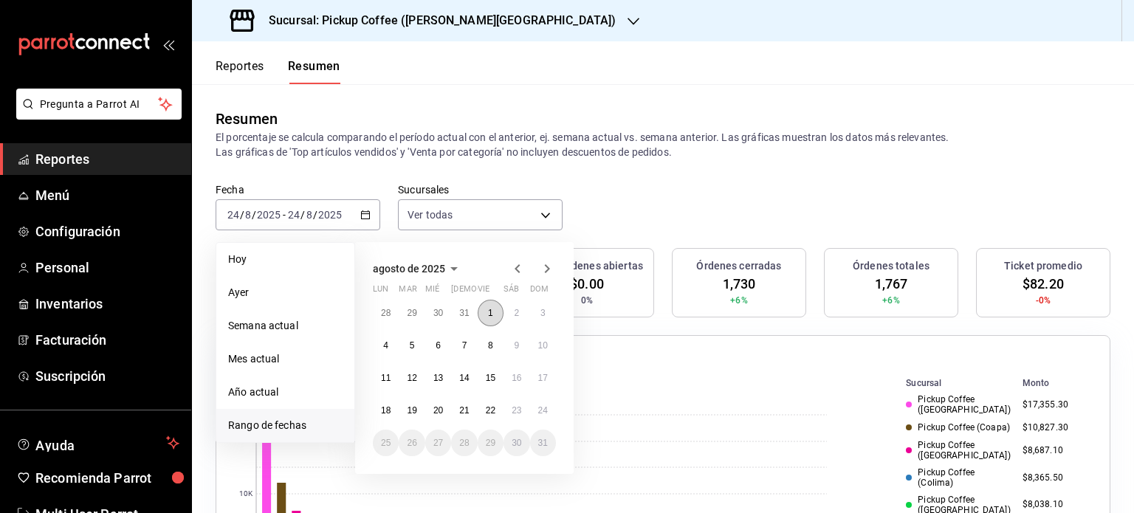
click at [492, 309] on abbr "1" at bounding box center [490, 313] width 5 height 10
click at [514, 409] on abbr "23" at bounding box center [516, 410] width 10 height 10
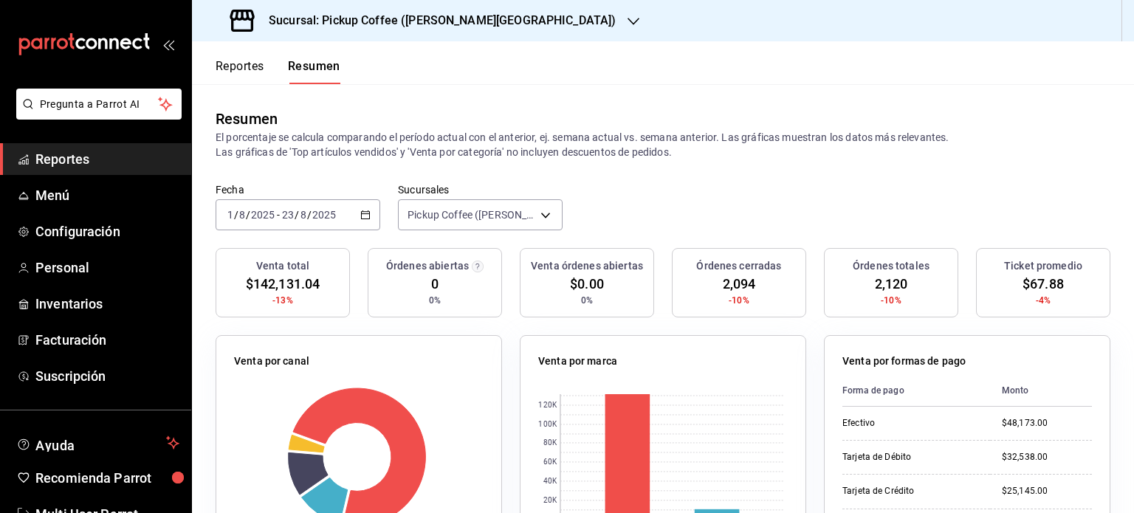
click at [367, 212] on \(Stroke\) "button" at bounding box center [365, 215] width 9 height 8
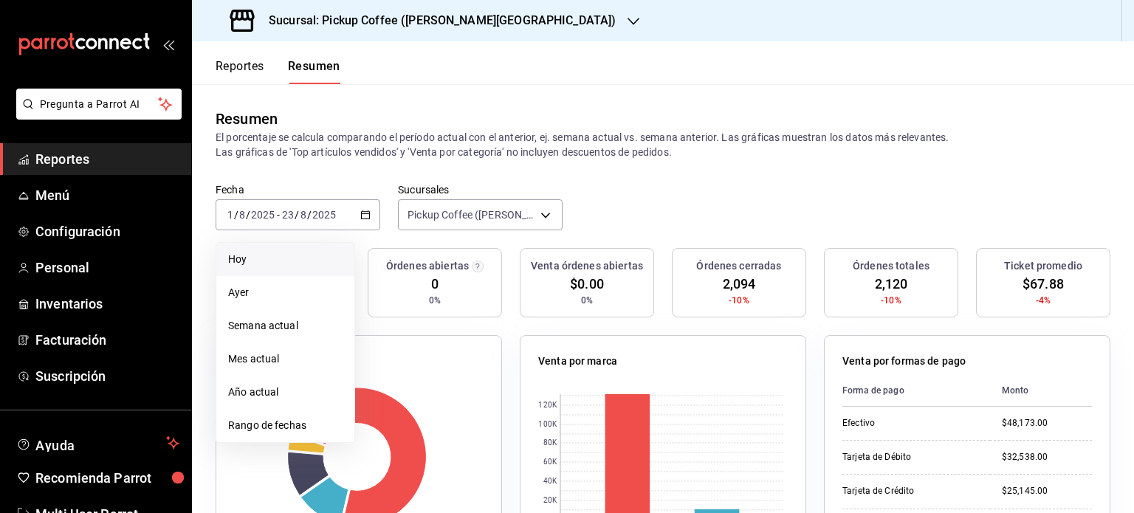
click at [248, 258] on span "Hoy" at bounding box center [285, 259] width 114 height 15
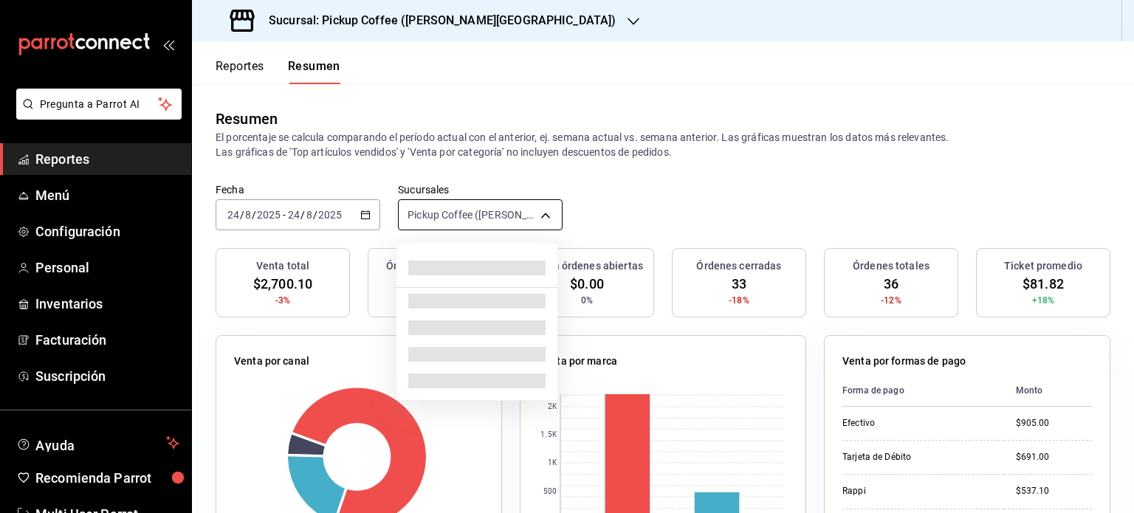
click at [528, 215] on body "Pregunta a Parrot AI Reportes Menú Configuración Personal Inventarios Facturaci…" at bounding box center [567, 256] width 1134 height 513
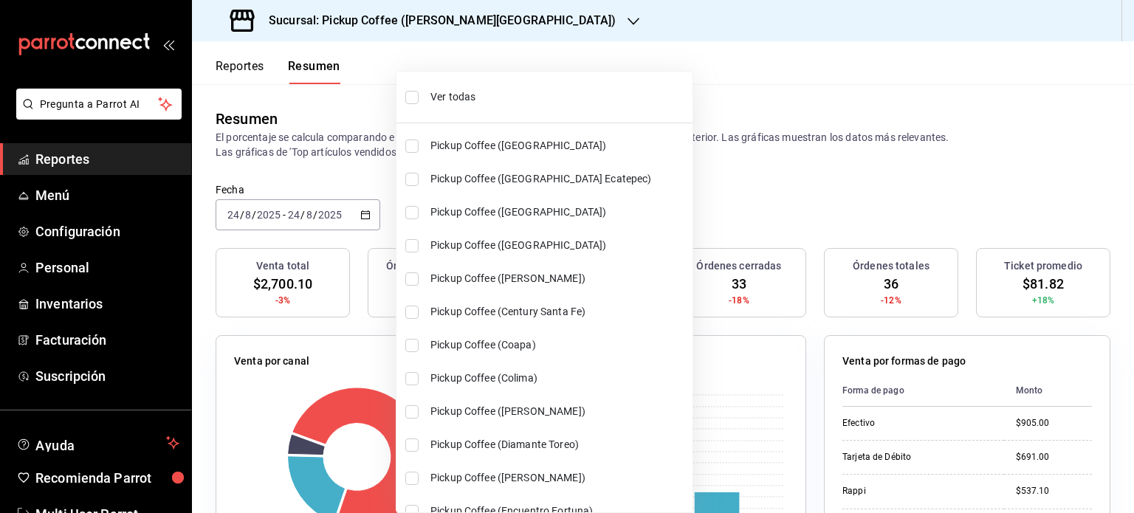
click at [449, 92] on span "Ver todas" at bounding box center [558, 96] width 256 height 15
type input "[object Object],[object Object],[object Object],[object Object],[object Object]…"
checkbox input "true"
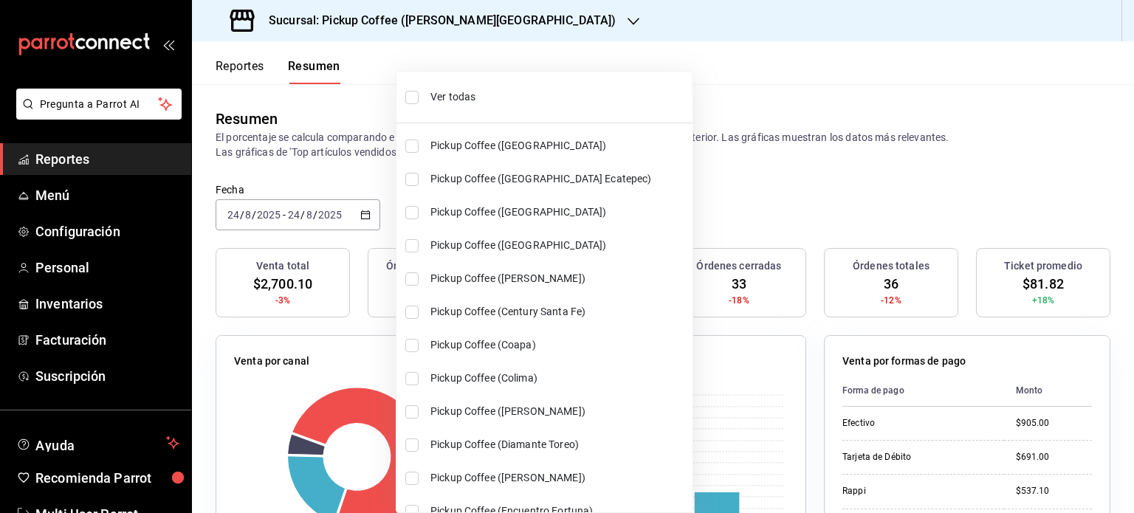
checkbox input "true"
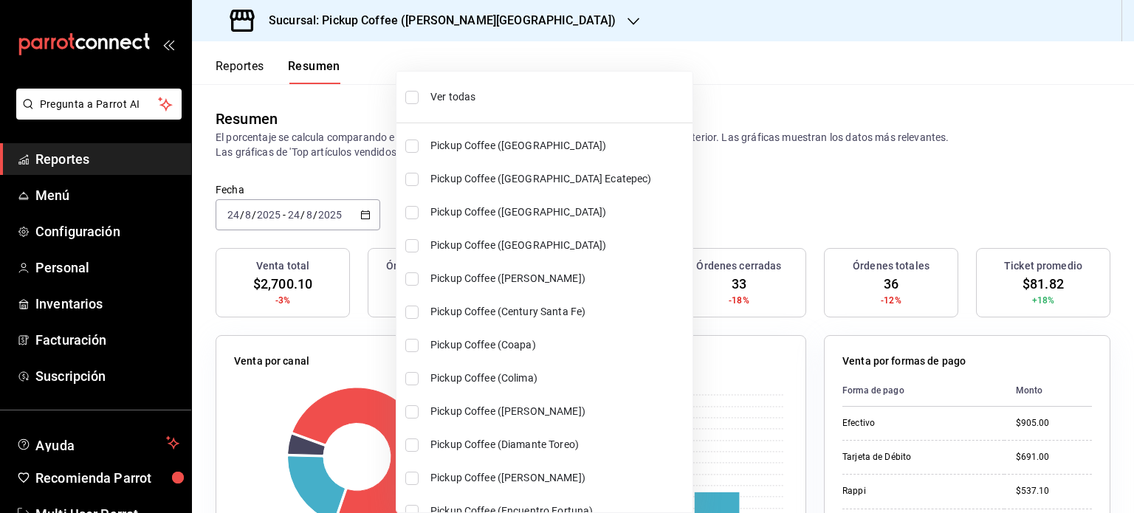
checkbox input "true"
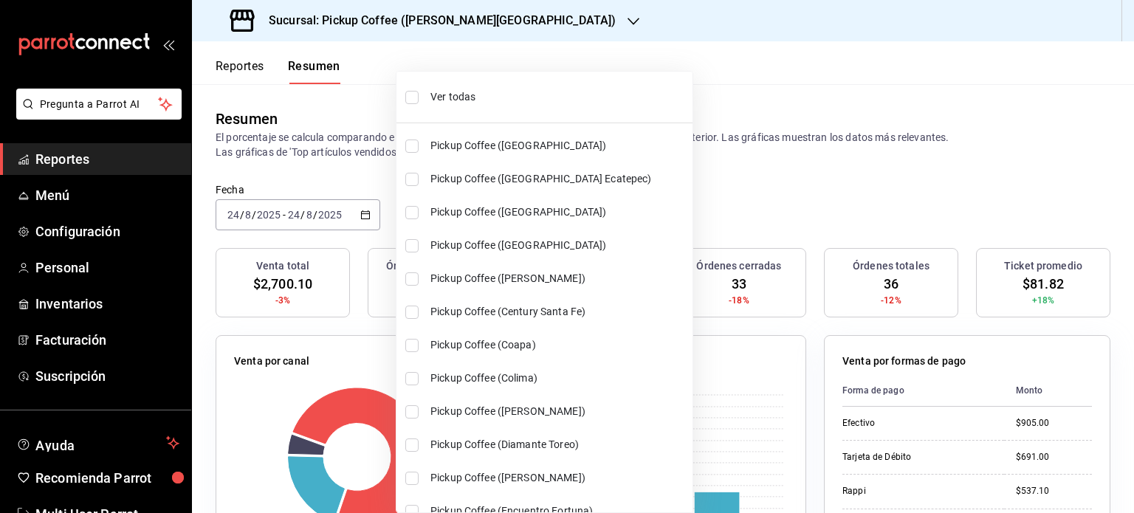
checkbox input "true"
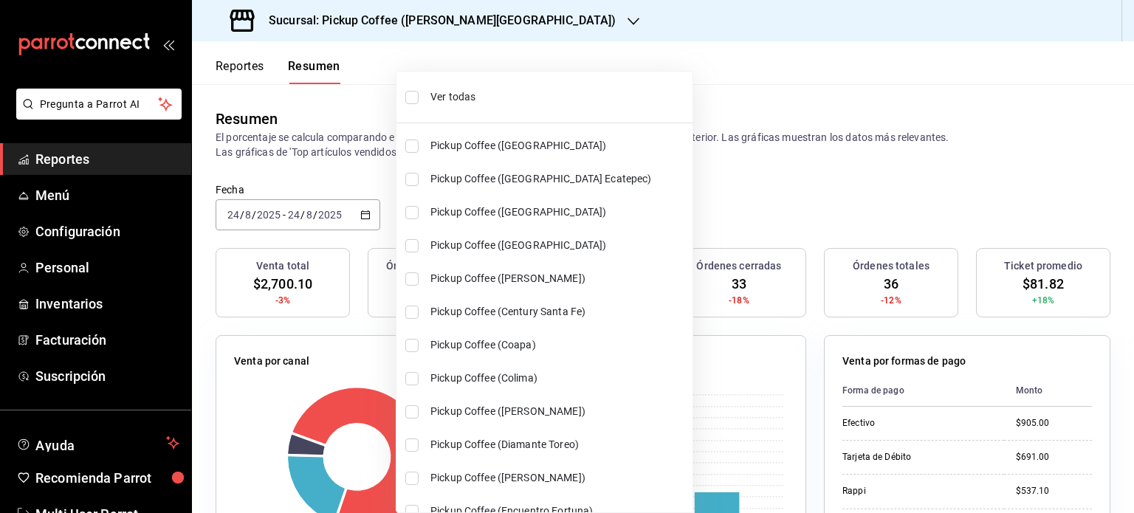
checkbox input "true"
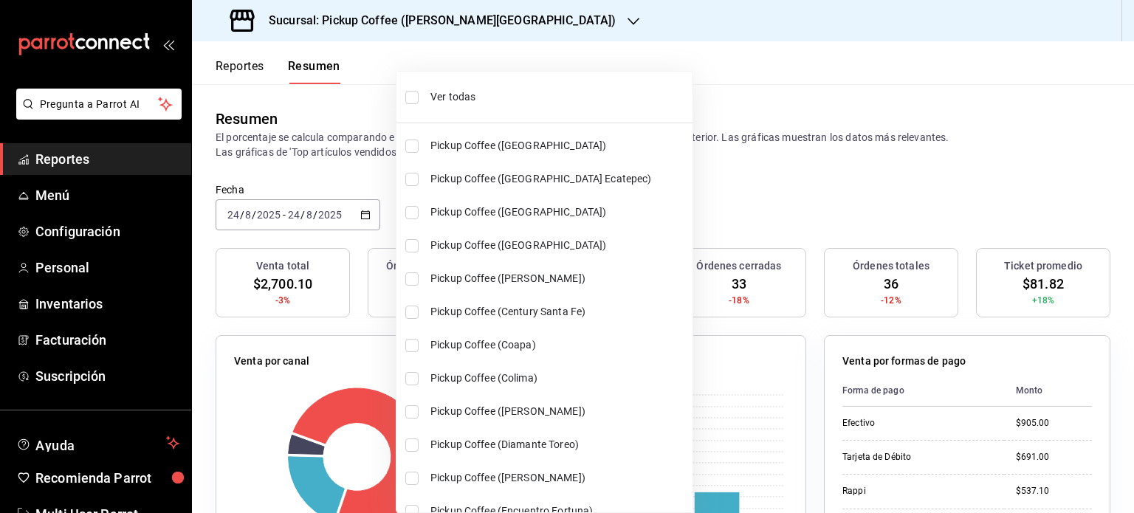
checkbox input "true"
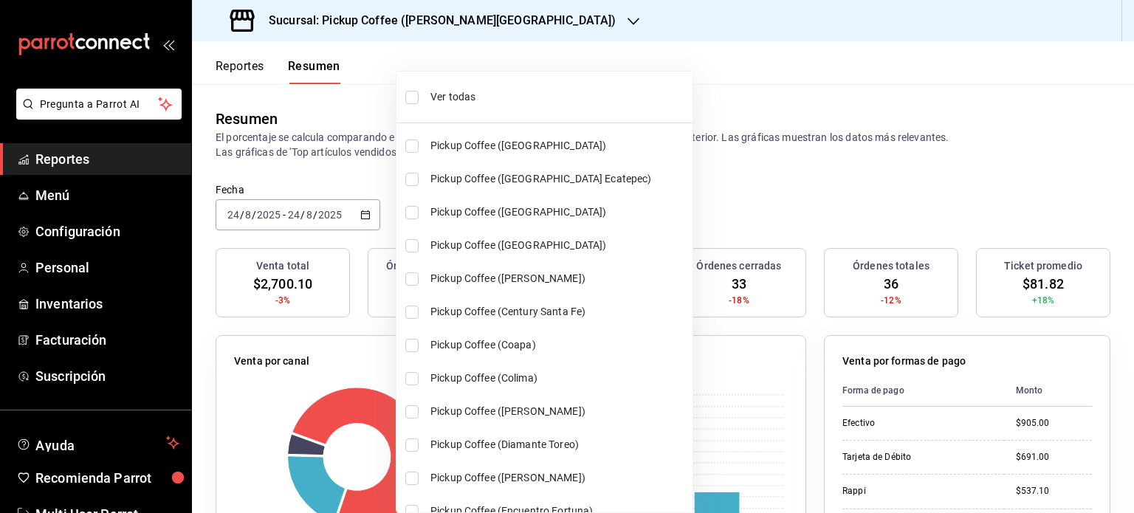
checkbox input "true"
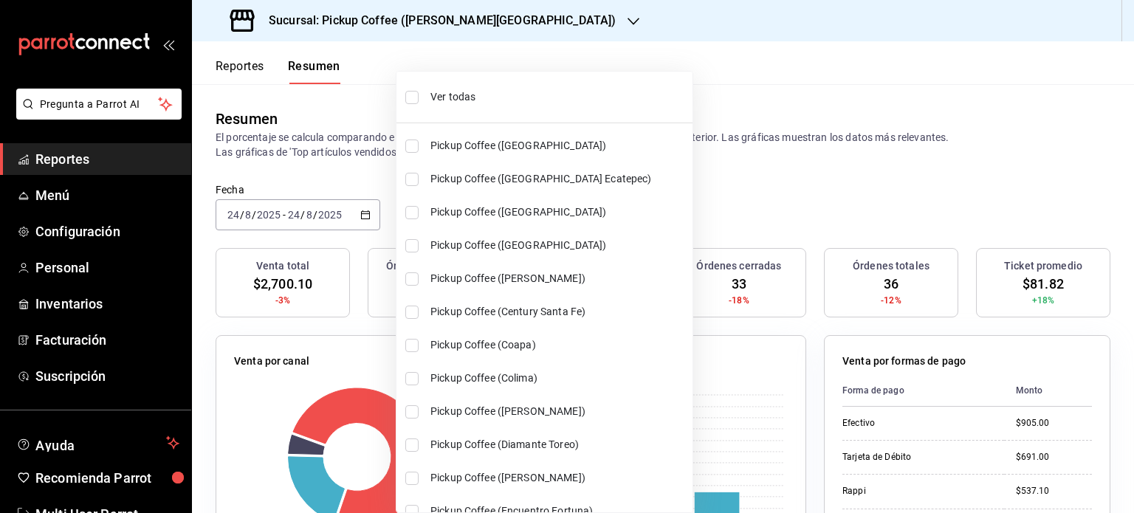
checkbox input "true"
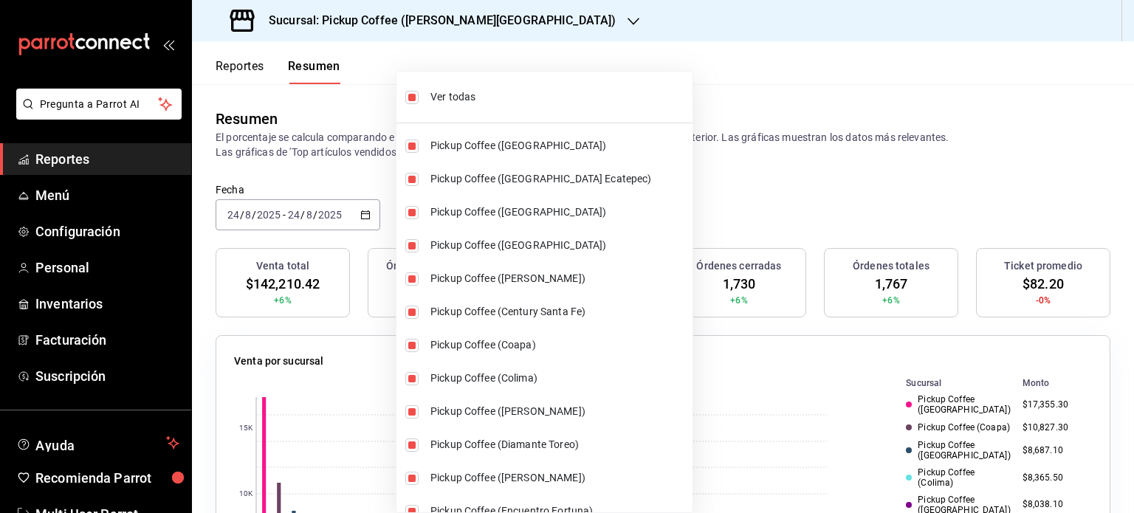
click at [704, 205] on div at bounding box center [567, 256] width 1134 height 513
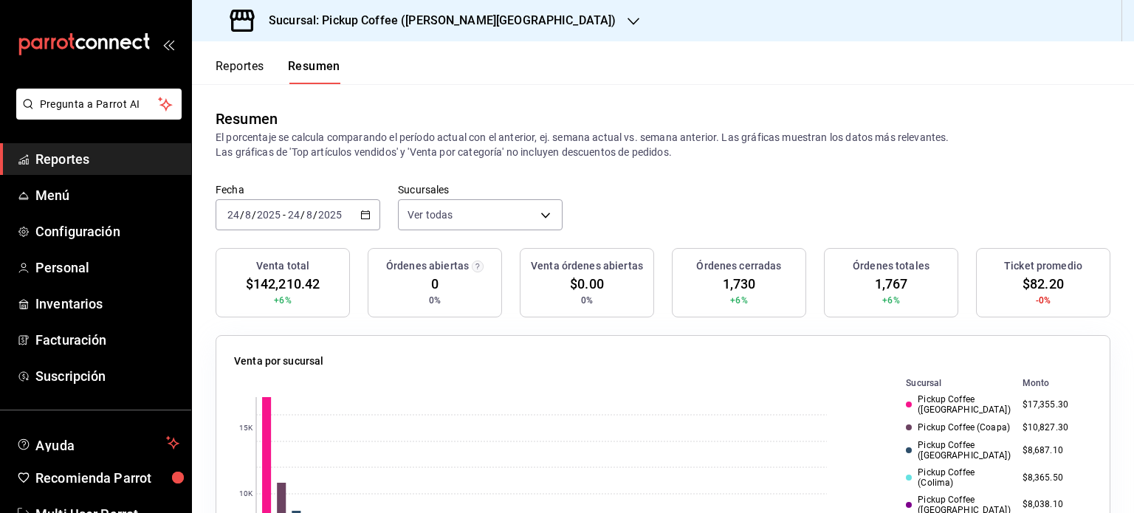
click at [366, 218] on icon "button" at bounding box center [365, 215] width 10 height 10
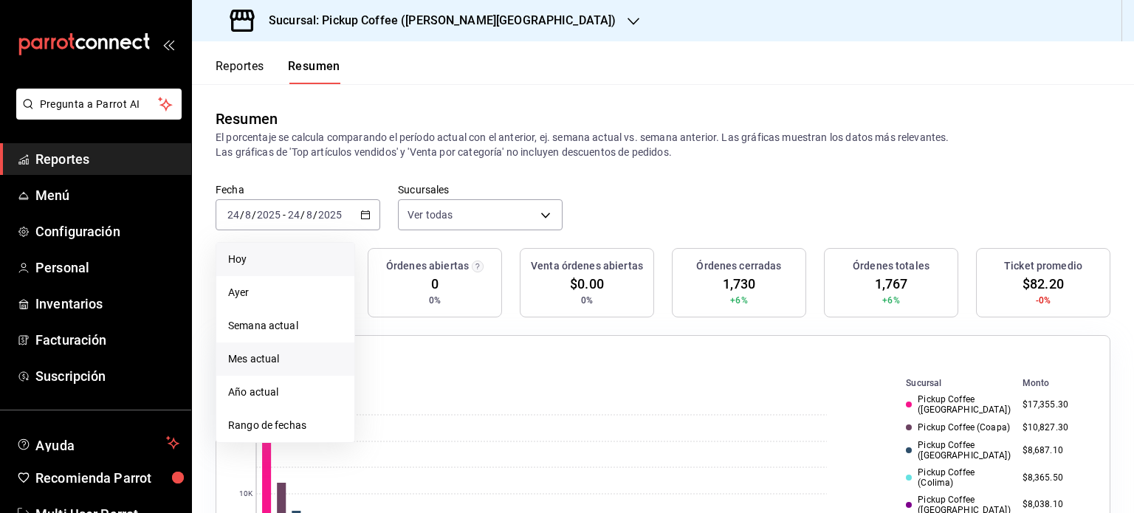
click at [271, 361] on span "Mes actual" at bounding box center [285, 358] width 114 height 15
